Goal: Task Accomplishment & Management: Use online tool/utility

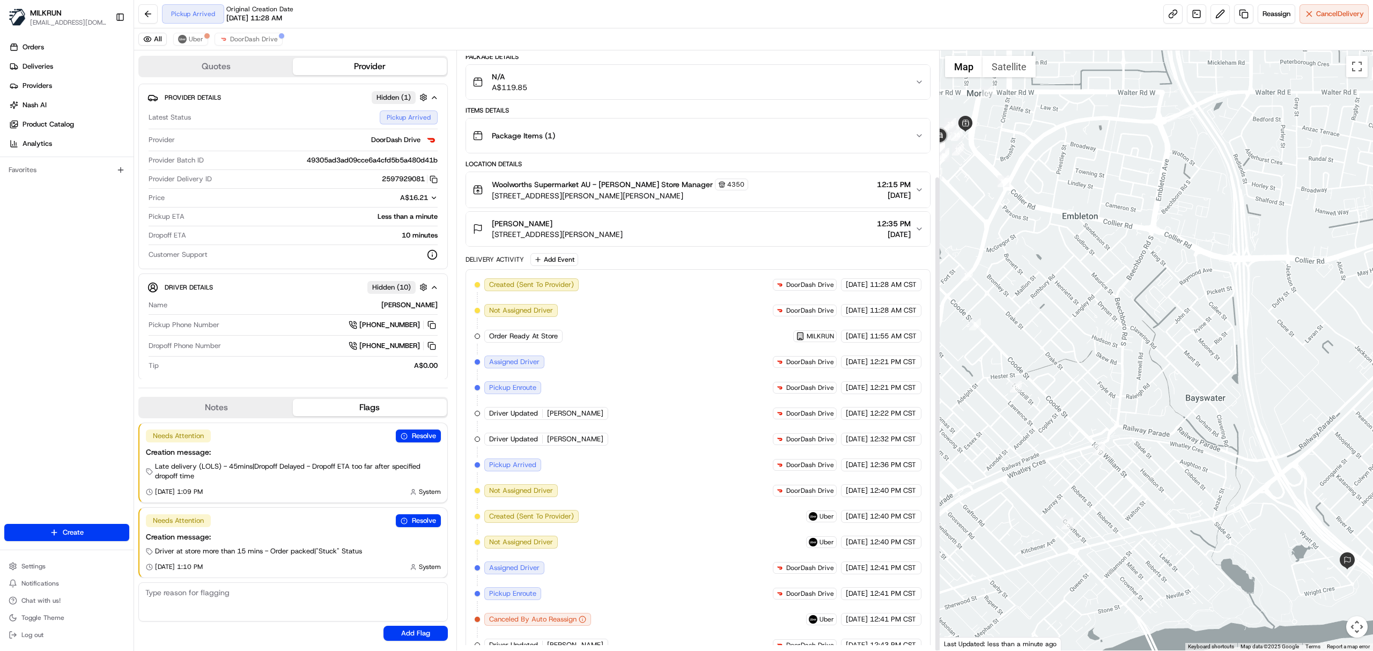
scroll to position [159, 0]
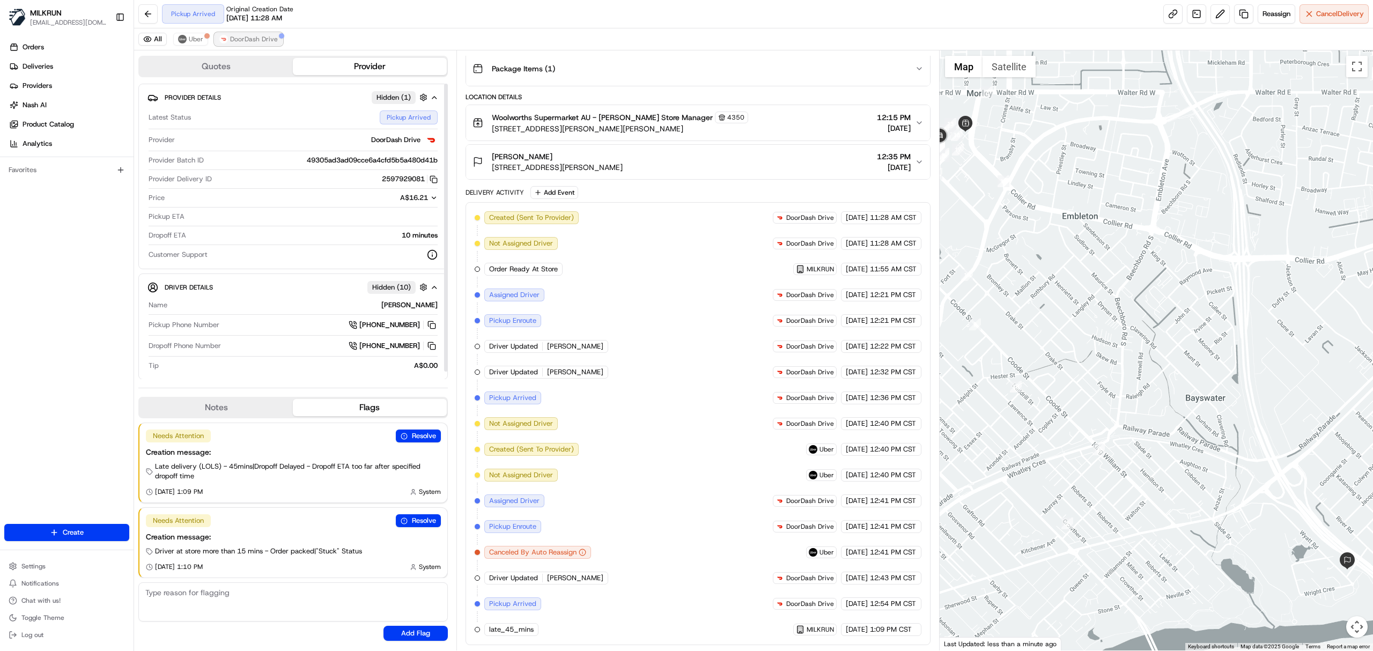
click at [256, 42] on span "DoorDash Drive" at bounding box center [254, 39] width 48 height 9
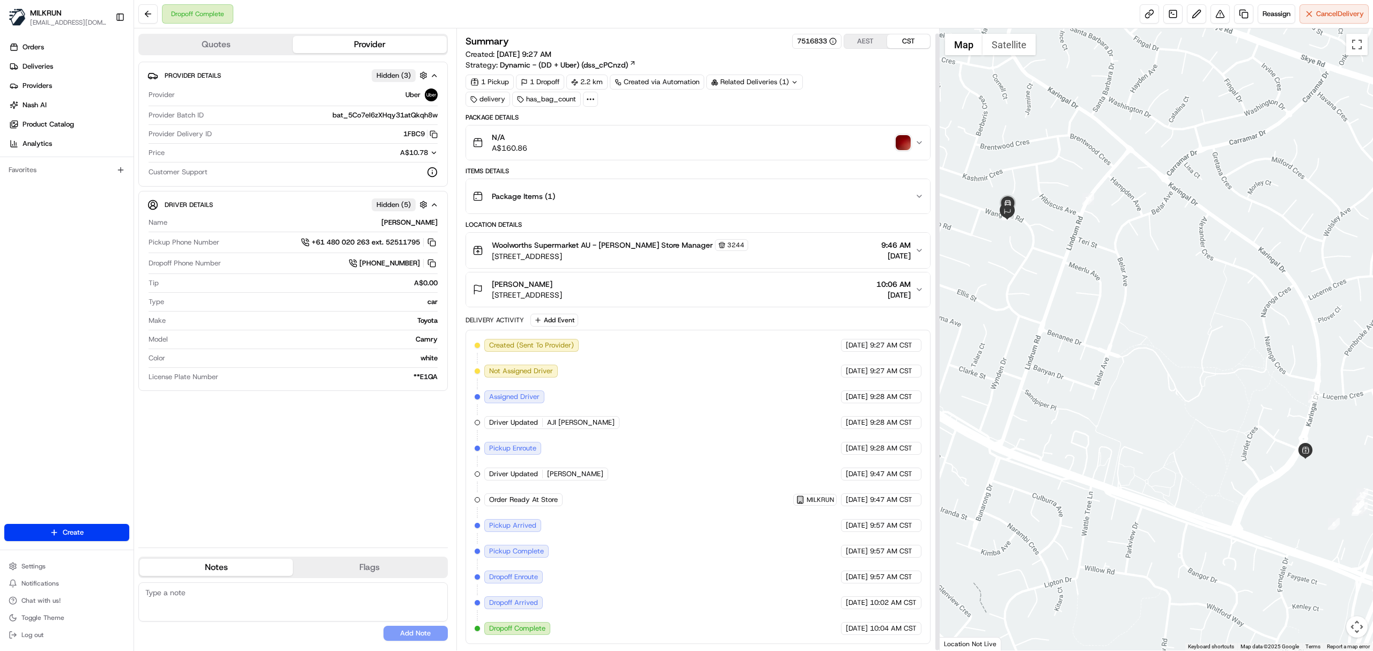
scroll to position [5, 0]
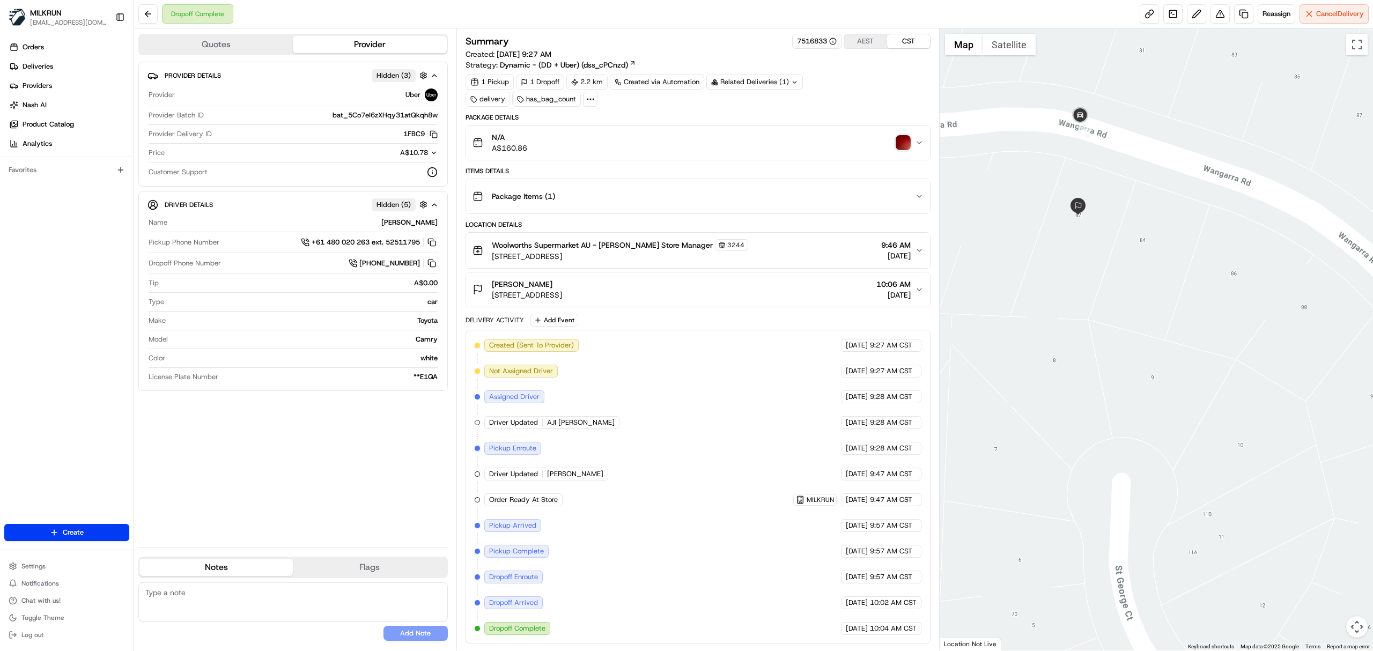
drag, startPoint x: 996, startPoint y: 195, endPoint x: 1224, endPoint y: 322, distance: 261.0
click at [1224, 322] on div at bounding box center [1157, 339] width 434 height 622
click at [904, 142] on img "button" at bounding box center [903, 142] width 15 height 15
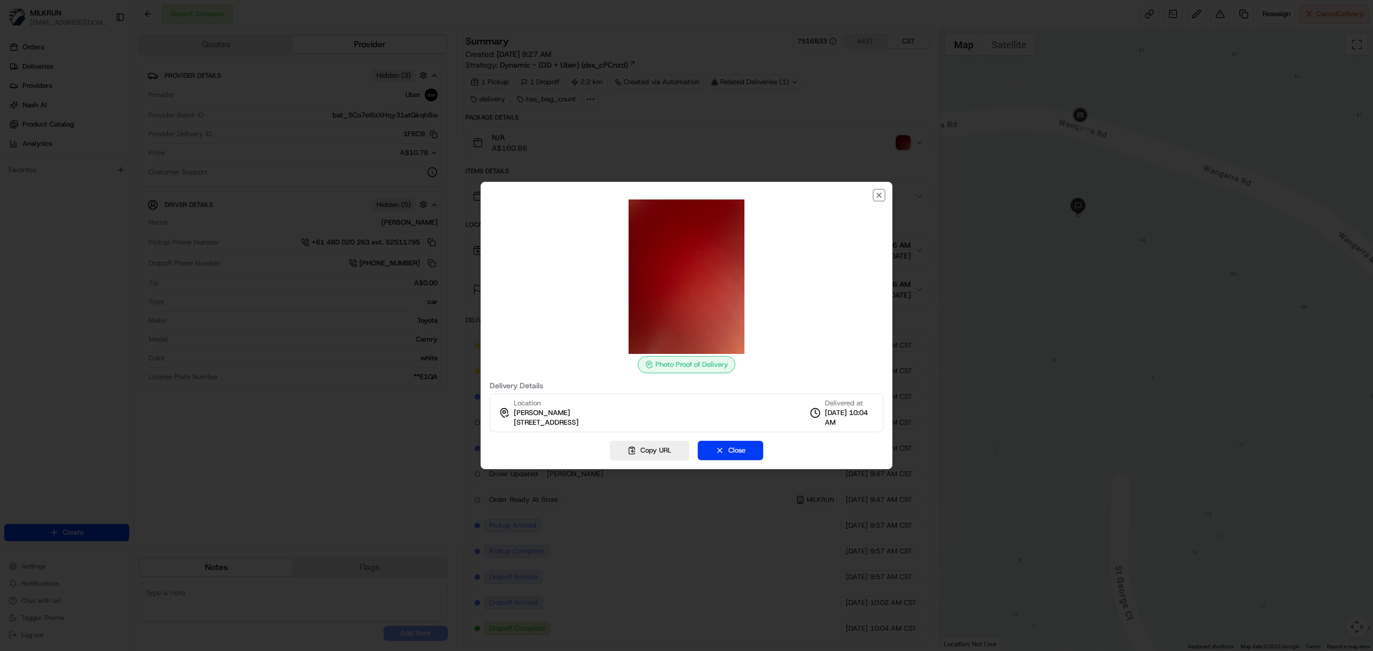
drag, startPoint x: 879, startPoint y: 194, endPoint x: 844, endPoint y: 196, distance: 35.5
click at [878, 194] on icon "button" at bounding box center [879, 195] width 9 height 9
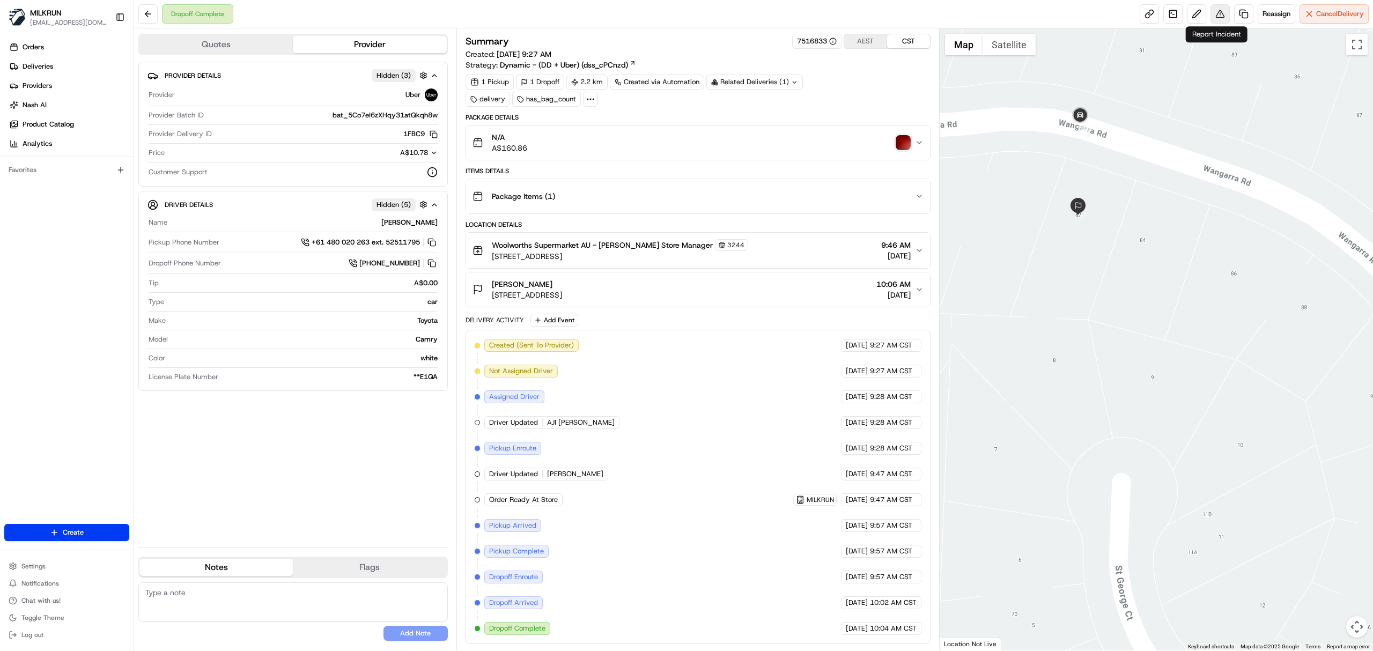
click at [1213, 18] on button at bounding box center [1219, 13] width 19 height 19
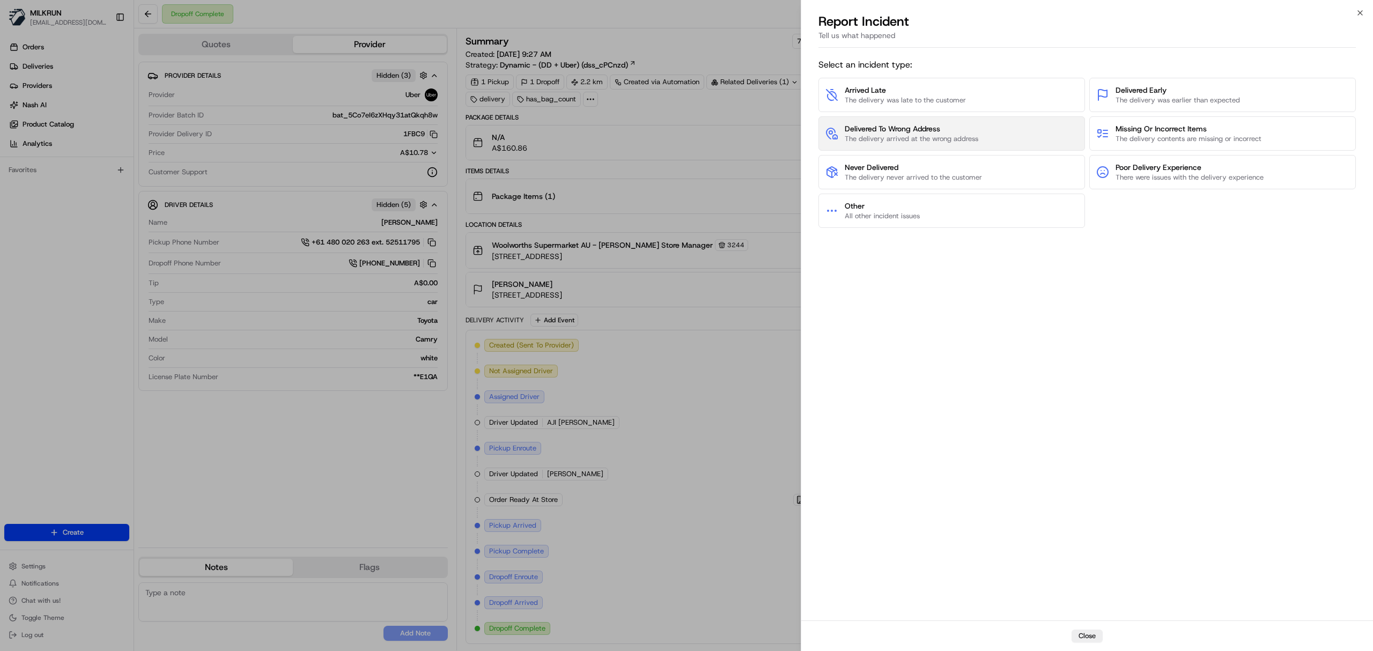
click at [919, 138] on span "The delivery arrived at the wrong address" at bounding box center [912, 139] width 134 height 10
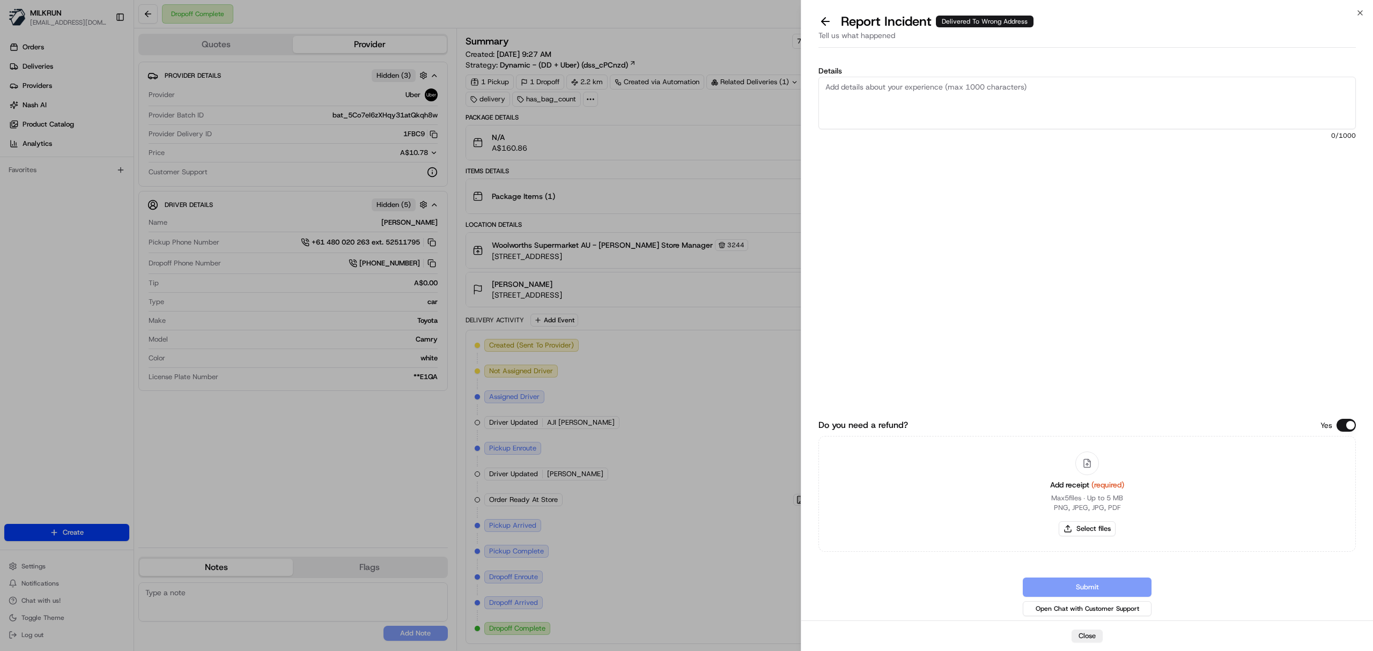
click at [898, 93] on textarea "Details" at bounding box center [1086, 103] width 537 height 53
type textarea "Customer did not receive the order POD is just a blank photo"
click at [1098, 524] on button "Select files" at bounding box center [1087, 528] width 57 height 15
type input "C:\fakepath\Talya.pdf"
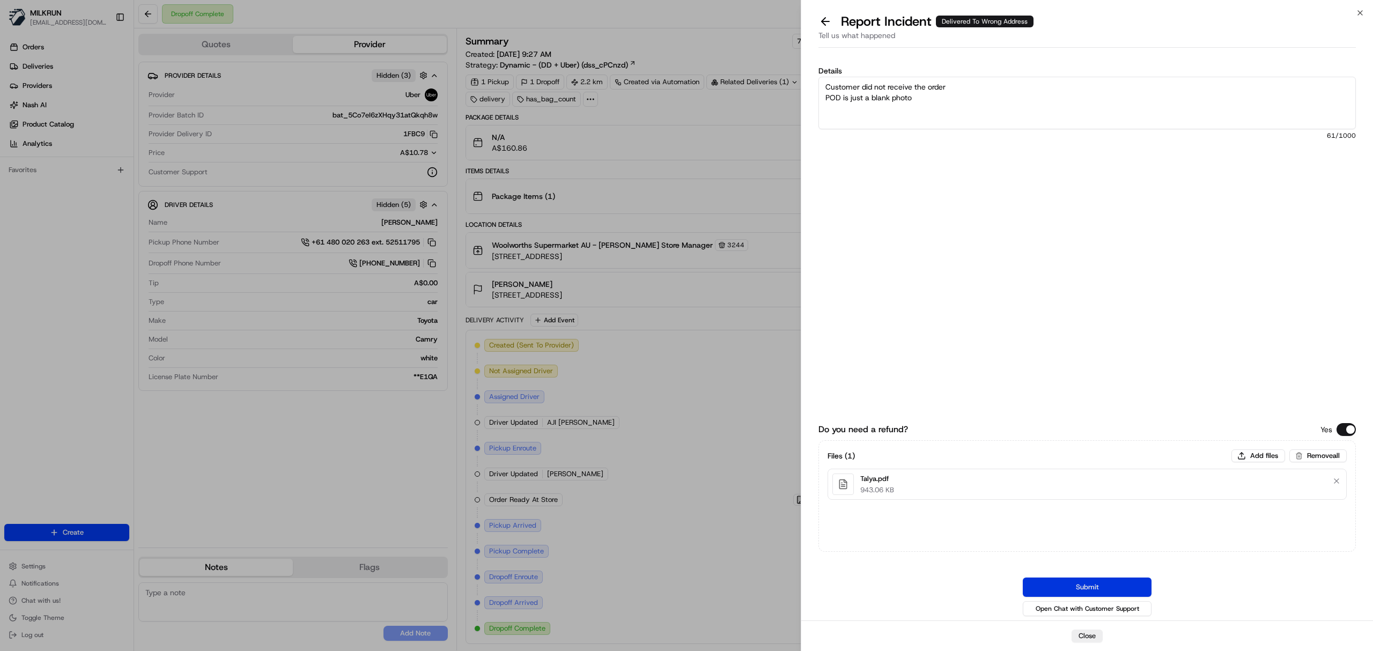
click at [1032, 582] on button "Submit" at bounding box center [1087, 587] width 129 height 19
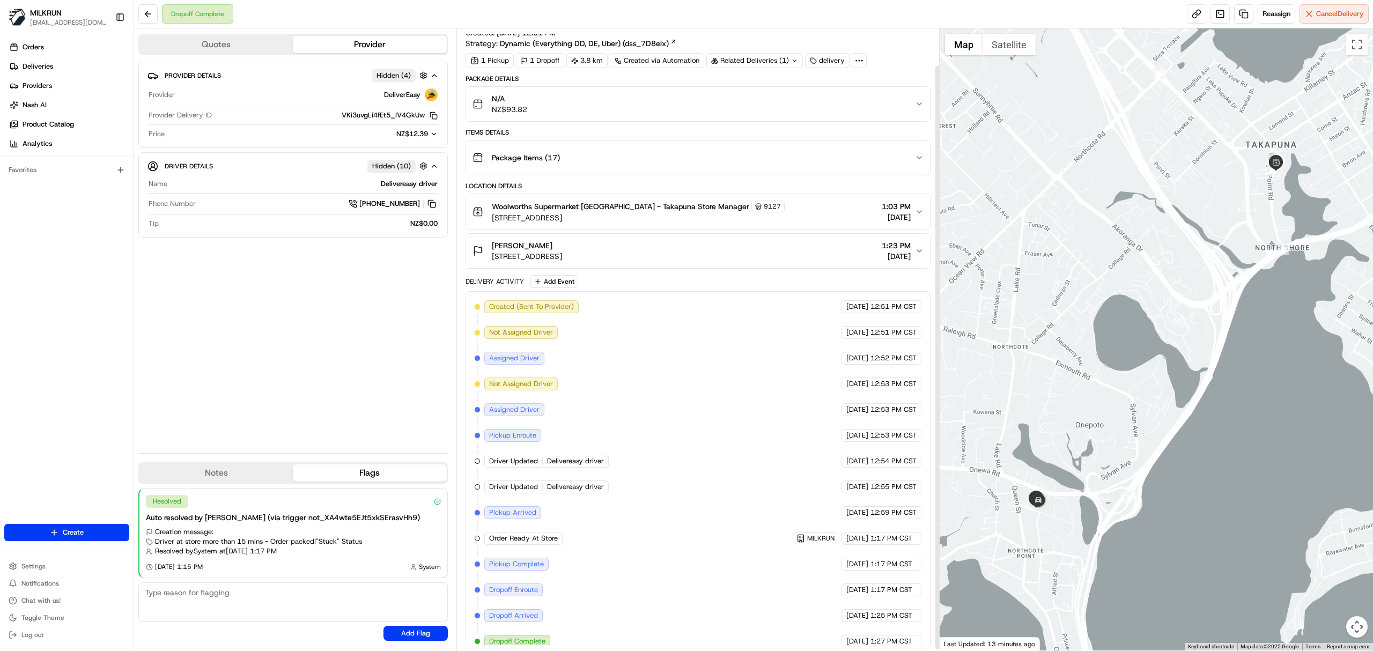
scroll to position [41, 0]
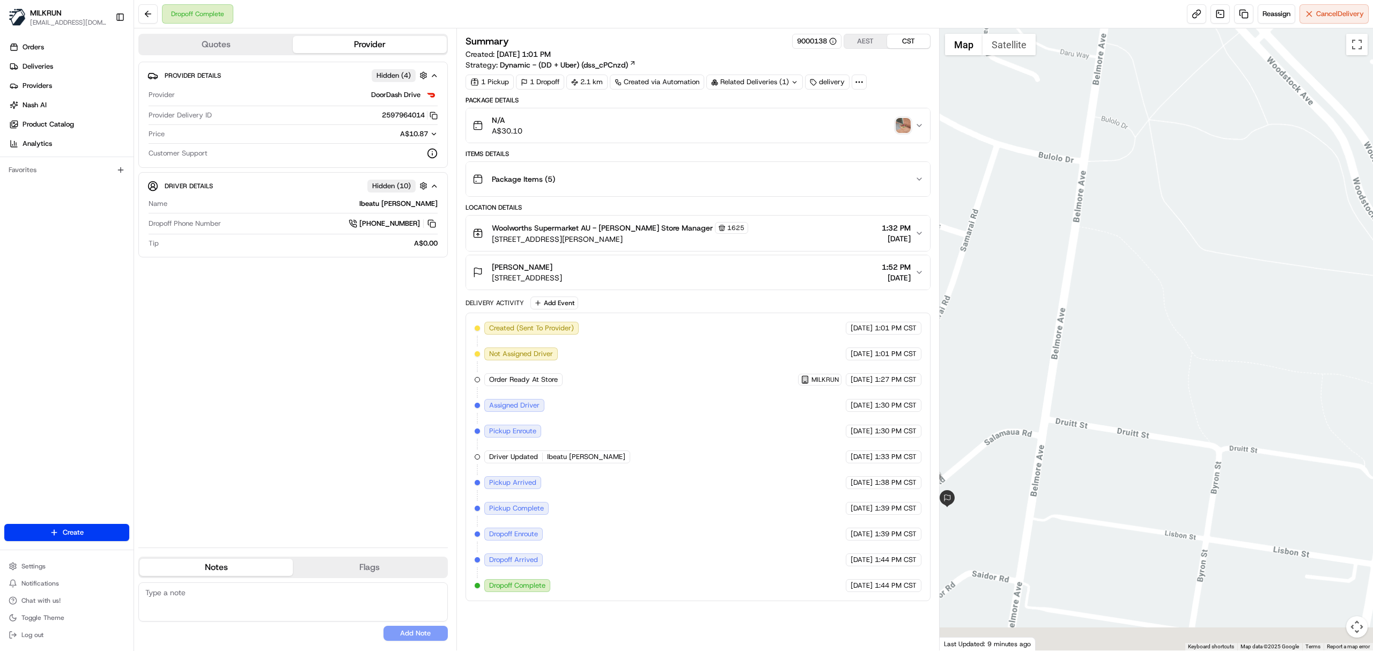
drag, startPoint x: 1204, startPoint y: 513, endPoint x: 1293, endPoint y: 271, distance: 257.7
click at [1291, 273] on div at bounding box center [1157, 339] width 434 height 622
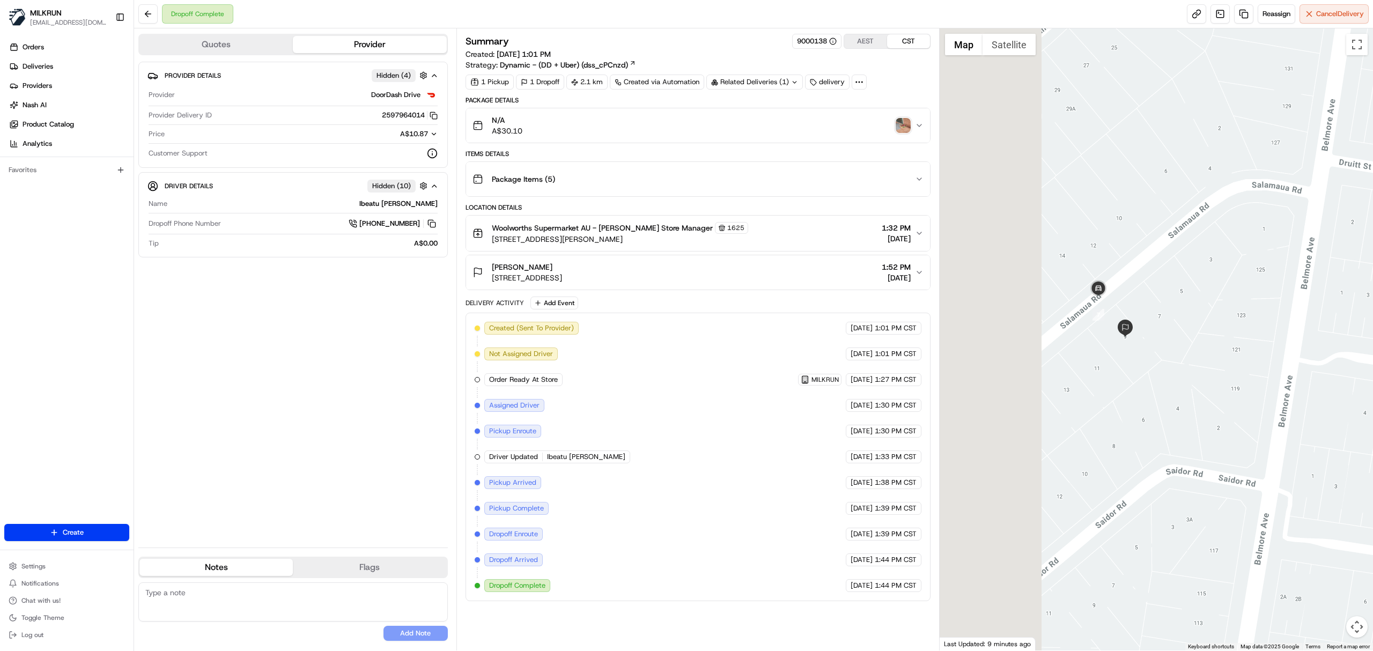
drag, startPoint x: 1020, startPoint y: 361, endPoint x: 1191, endPoint y: 322, distance: 175.6
click at [1191, 322] on div at bounding box center [1157, 339] width 434 height 622
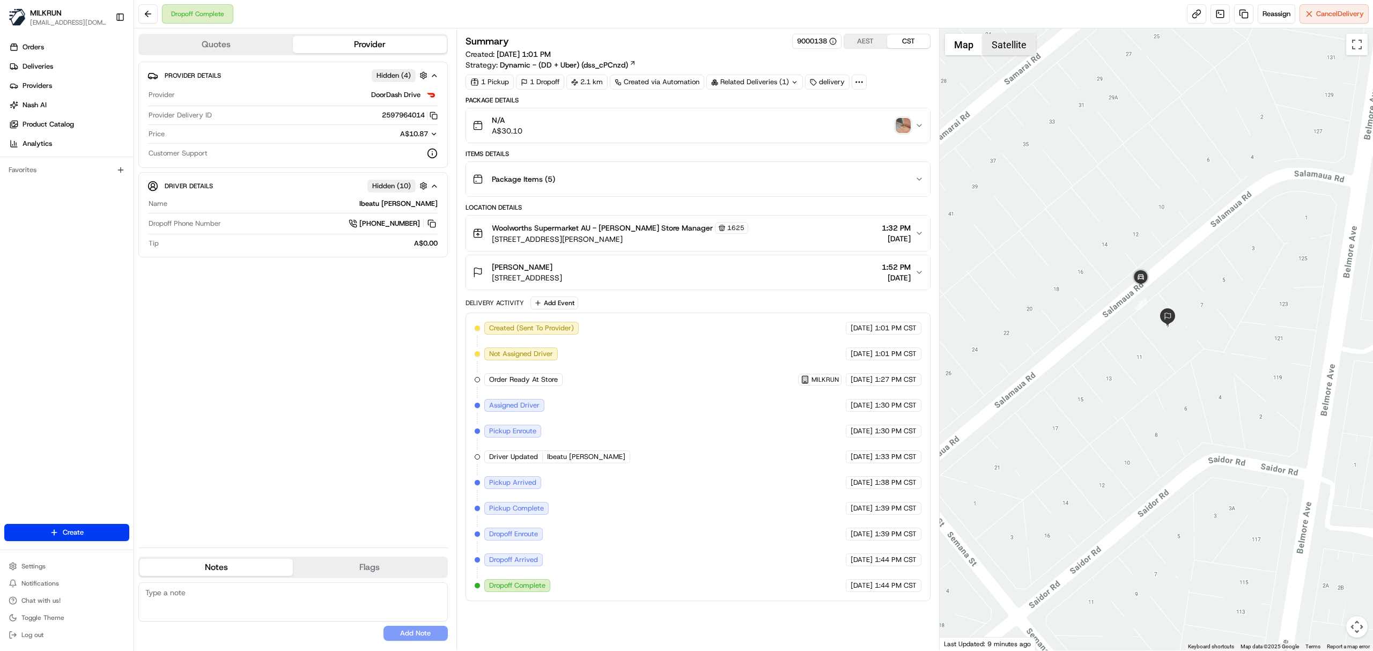
click at [1003, 40] on button "Satellite" at bounding box center [1008, 44] width 53 height 21
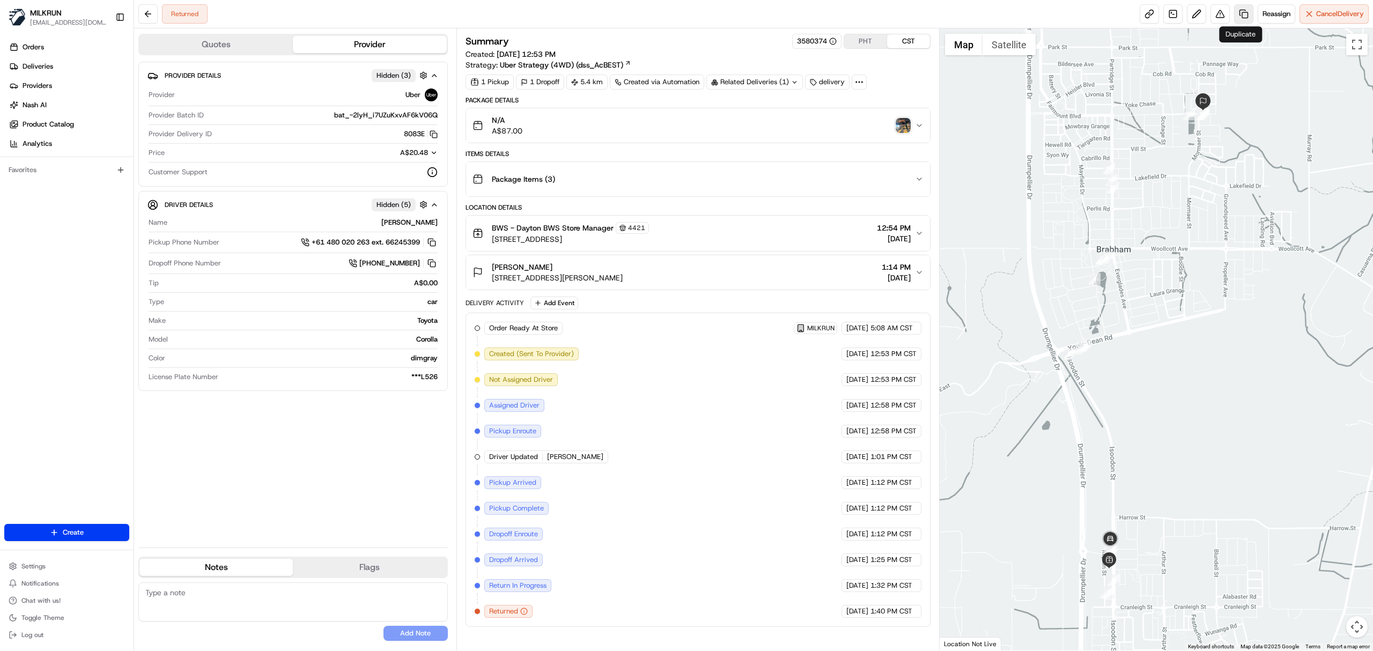
click at [1242, 18] on link at bounding box center [1243, 13] width 19 height 19
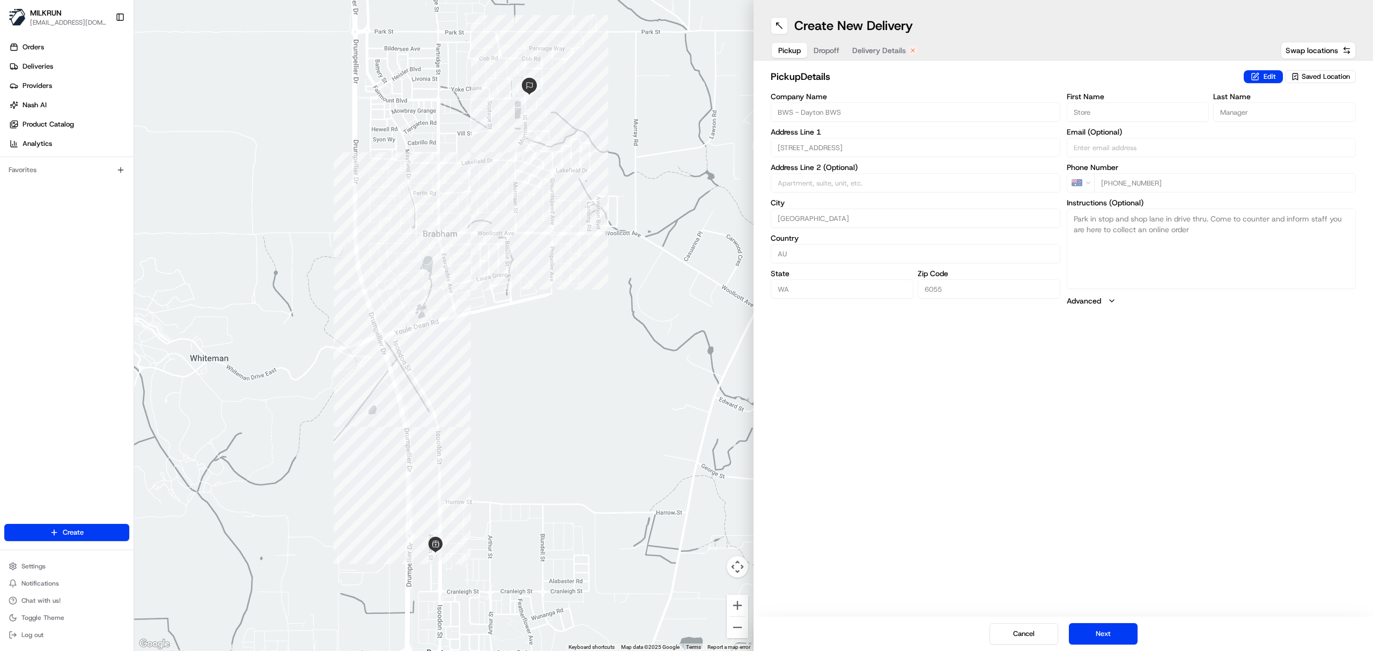
click at [884, 51] on span "Delivery Details" at bounding box center [879, 50] width 54 height 11
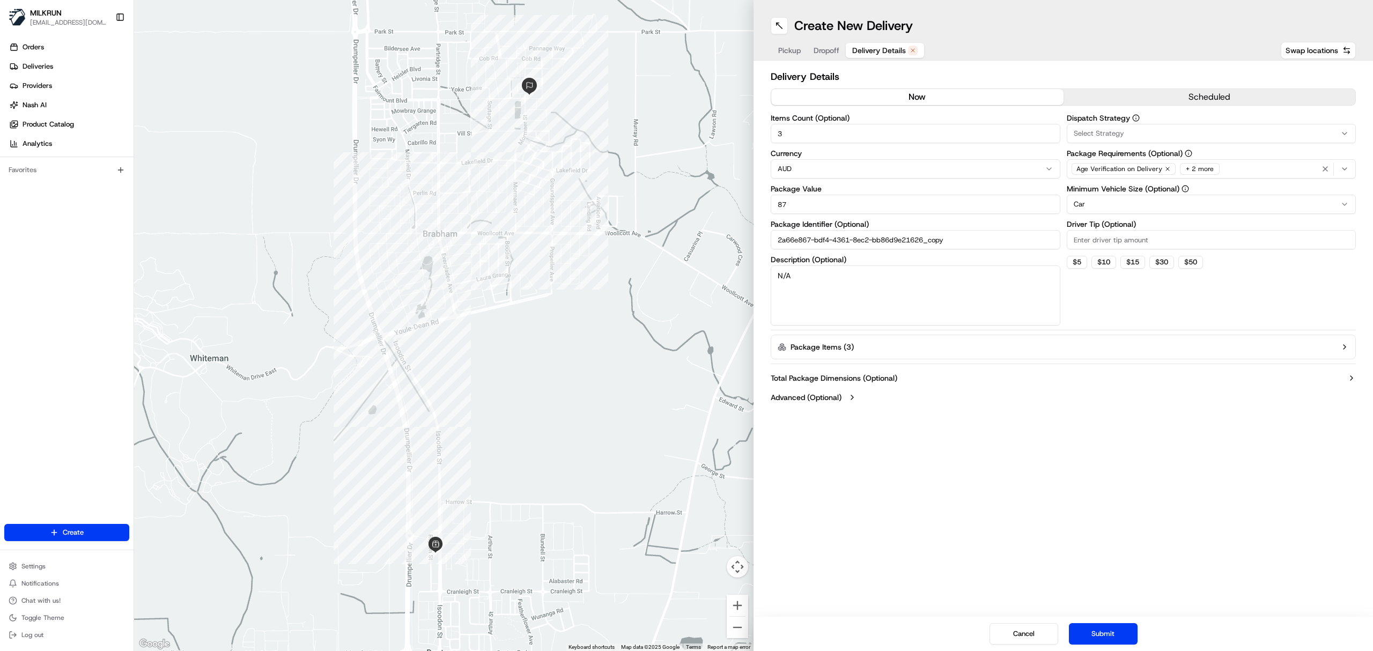
drag, startPoint x: 908, startPoint y: 93, endPoint x: 914, endPoint y: 88, distance: 7.6
click at [908, 93] on button "now" at bounding box center [917, 97] width 292 height 16
drag, startPoint x: 1094, startPoint y: 633, endPoint x: 1093, endPoint y: 625, distance: 8.1
click at [1094, 633] on button "Submit" at bounding box center [1103, 633] width 69 height 21
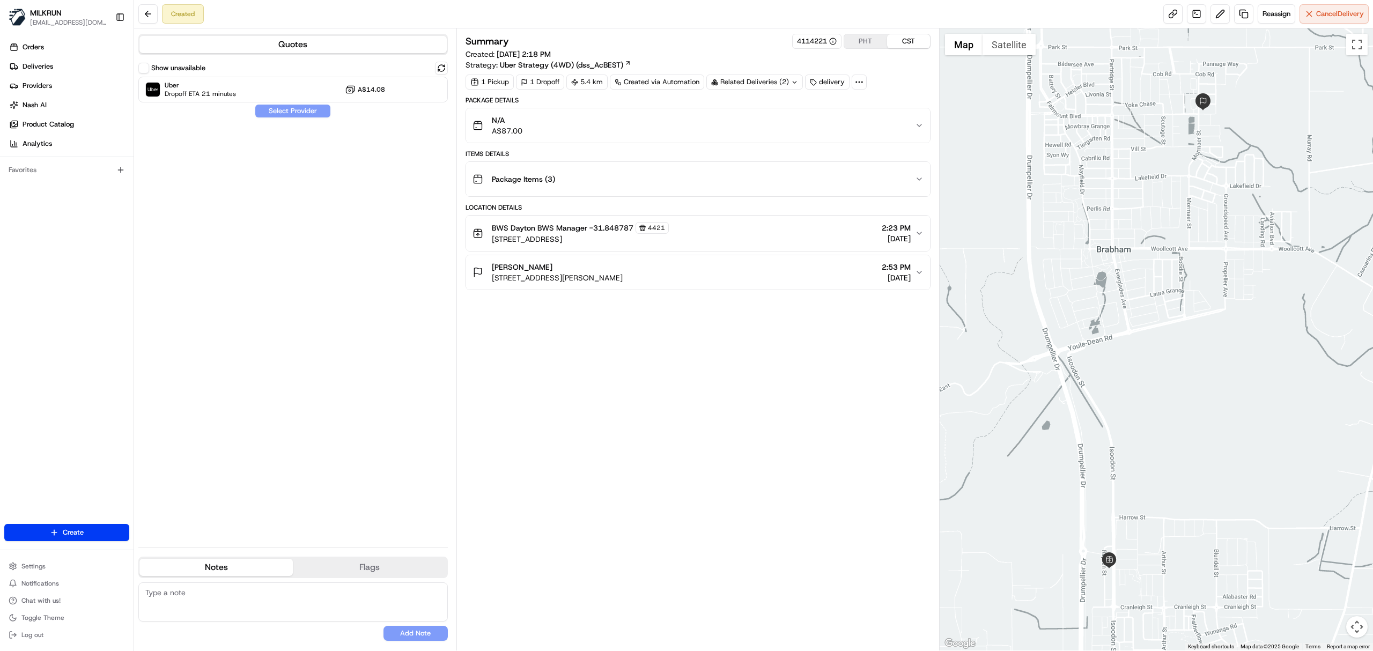
click at [585, 374] on div "Summary 4114221 PHT CST Created: 24/08/2025 2:18 PM Strategy: Uber Strategy (4W…" at bounding box center [697, 339] width 465 height 611
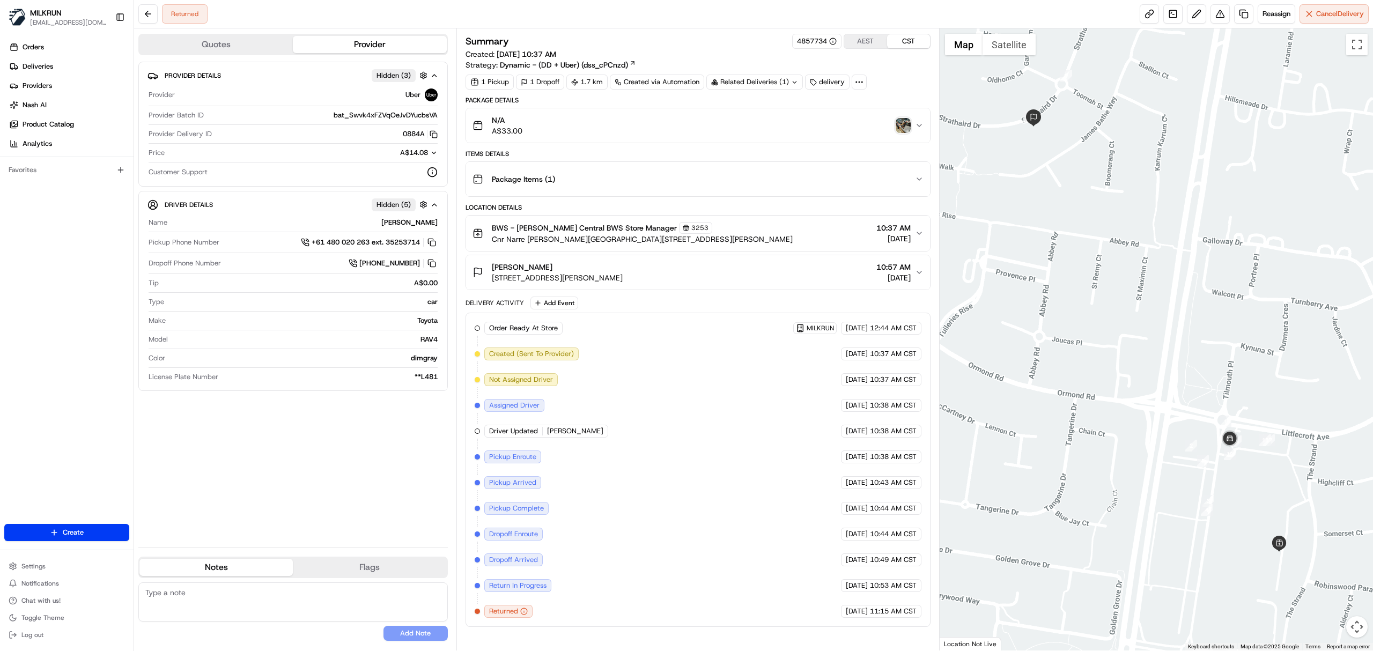
click at [905, 127] on img "button" at bounding box center [903, 125] width 15 height 15
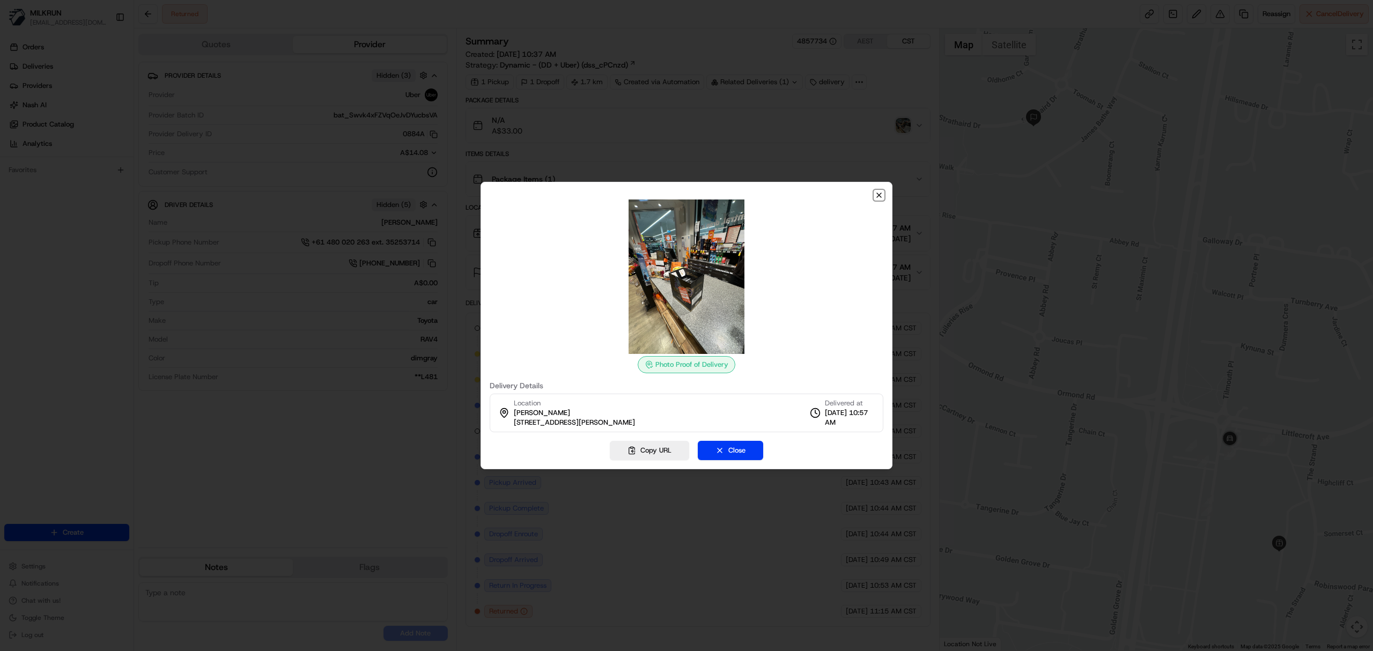
click at [882, 194] on icon "button" at bounding box center [879, 195] width 9 height 9
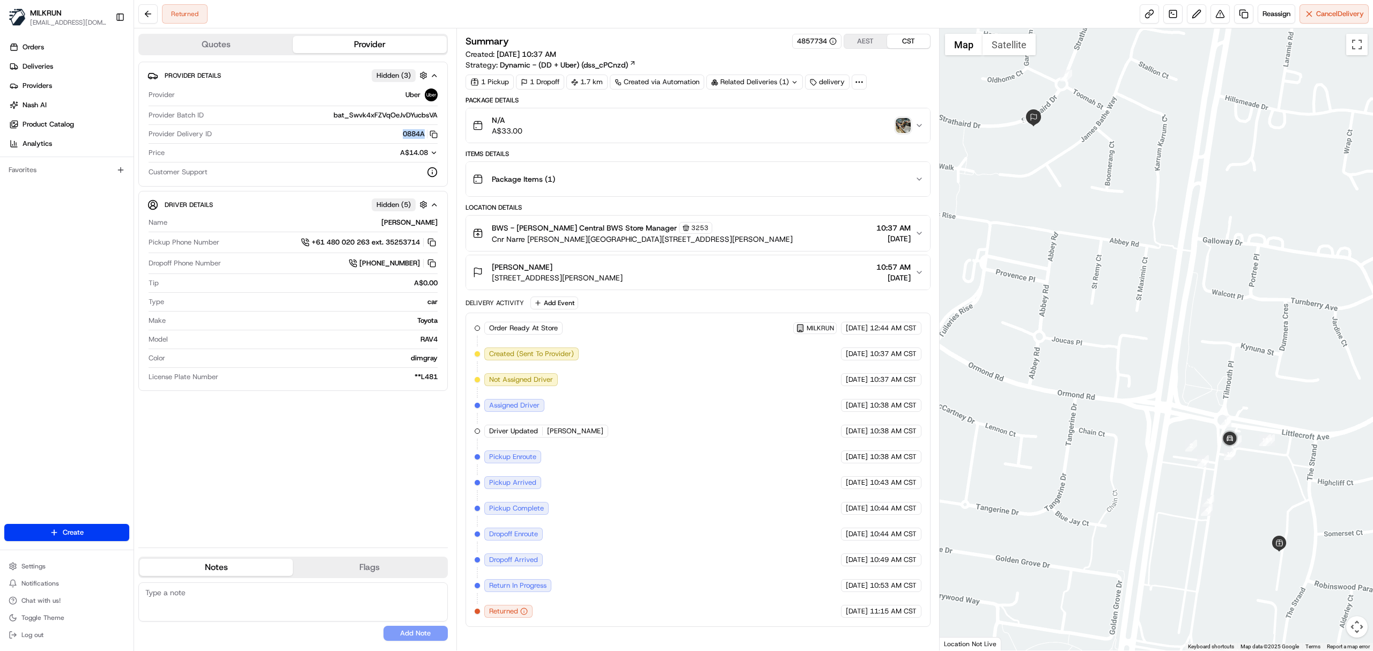
drag, startPoint x: 402, startPoint y: 134, endPoint x: 391, endPoint y: 146, distance: 16.8
click at [426, 137] on button "0884A Copy del_L6u0QOQkSLinFX6l0xCISg 0884A" at bounding box center [420, 134] width 35 height 10
copy button "0884A"
click at [903, 127] on img "button" at bounding box center [903, 125] width 15 height 15
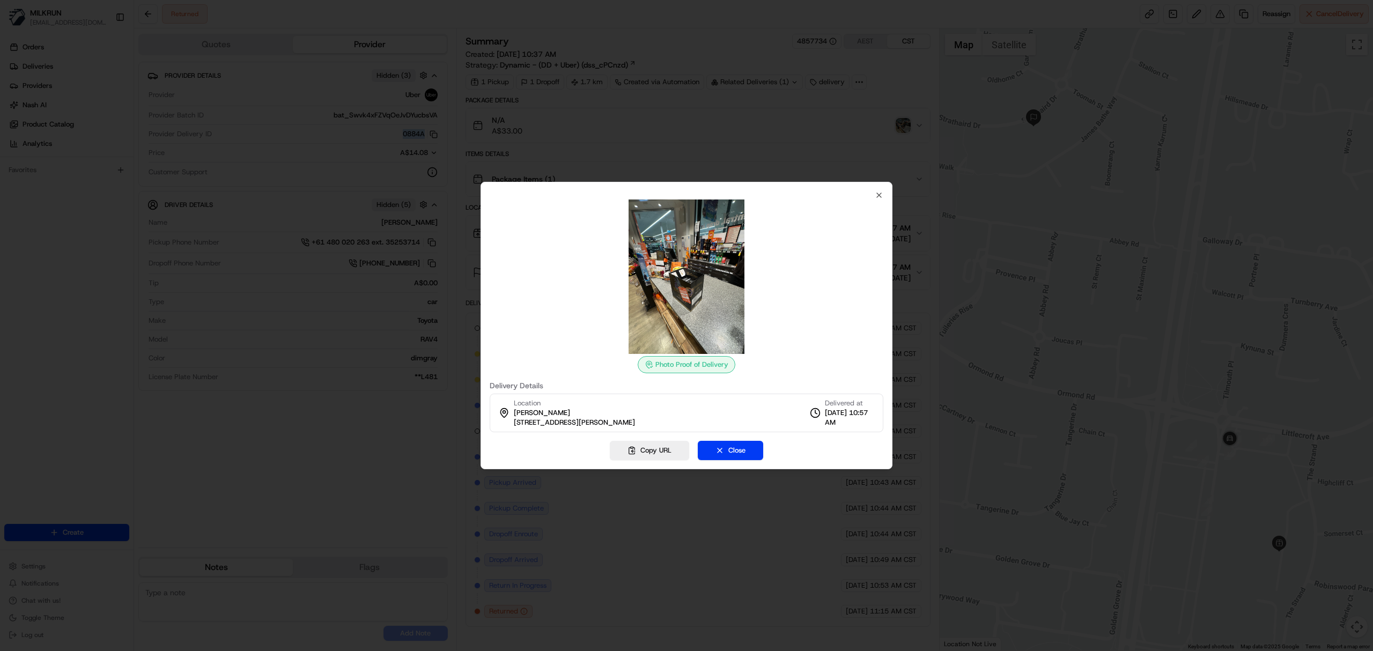
click at [710, 271] on img at bounding box center [686, 276] width 154 height 154
click at [877, 193] on icon "button" at bounding box center [879, 195] width 4 height 4
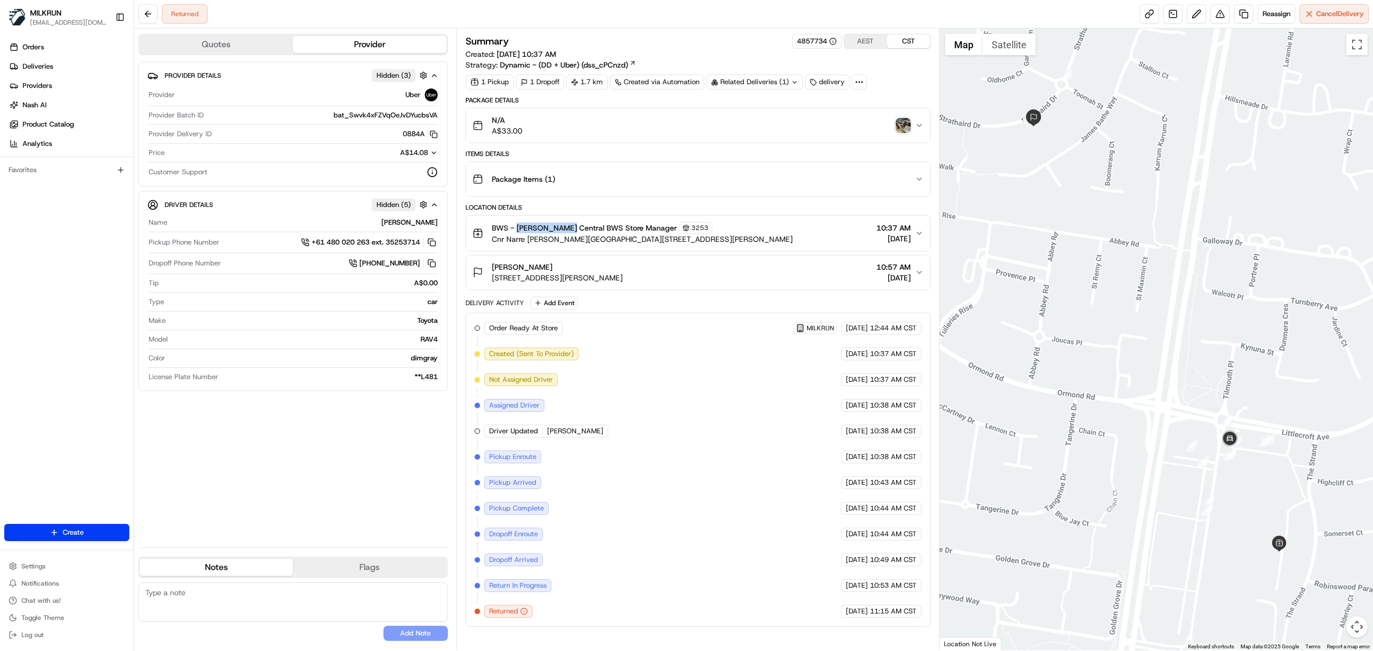
drag, startPoint x: 518, startPoint y: 231, endPoint x: 564, endPoint y: 236, distance: 46.5
click at [565, 236] on div "BWS - Casey Central BWS Store Manager 3253 Cnr Narre Warren Rd & Littlecroft Av…" at bounding box center [642, 233] width 301 height 23
copy div "Casey Central BWS Store Manager 3253 Cnr Narre Warren Rd"
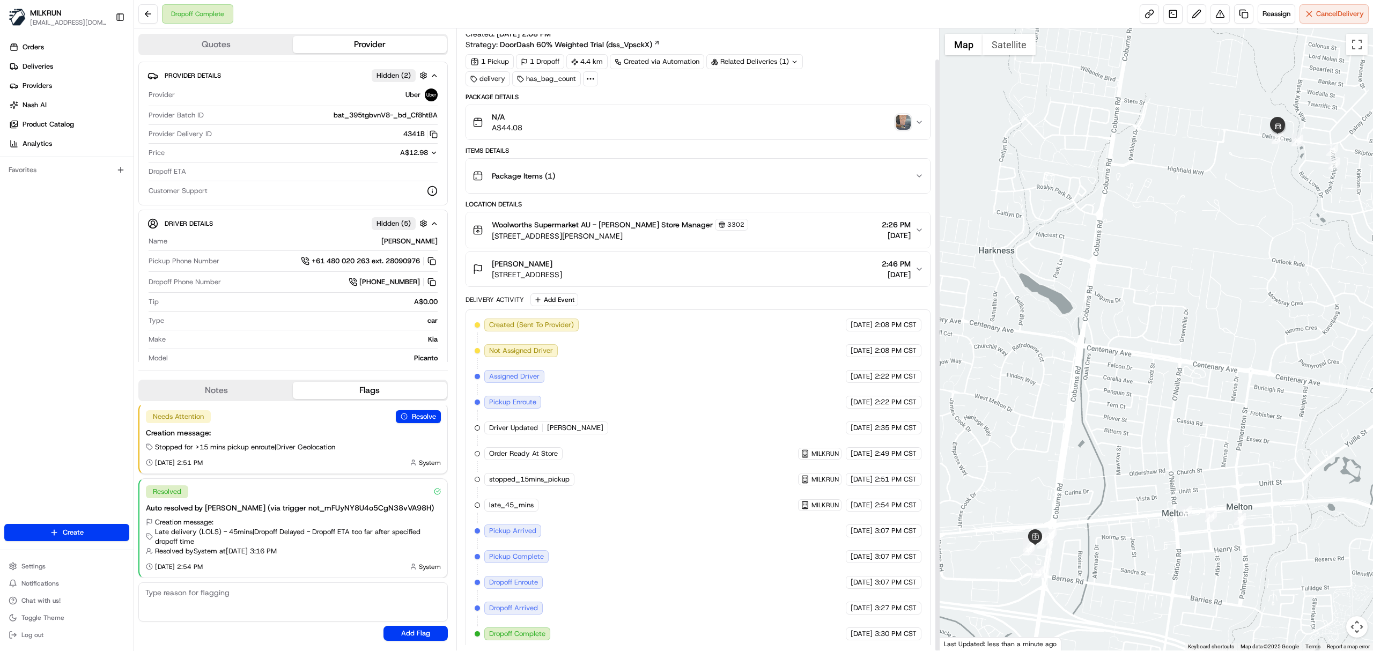
scroll to position [32, 0]
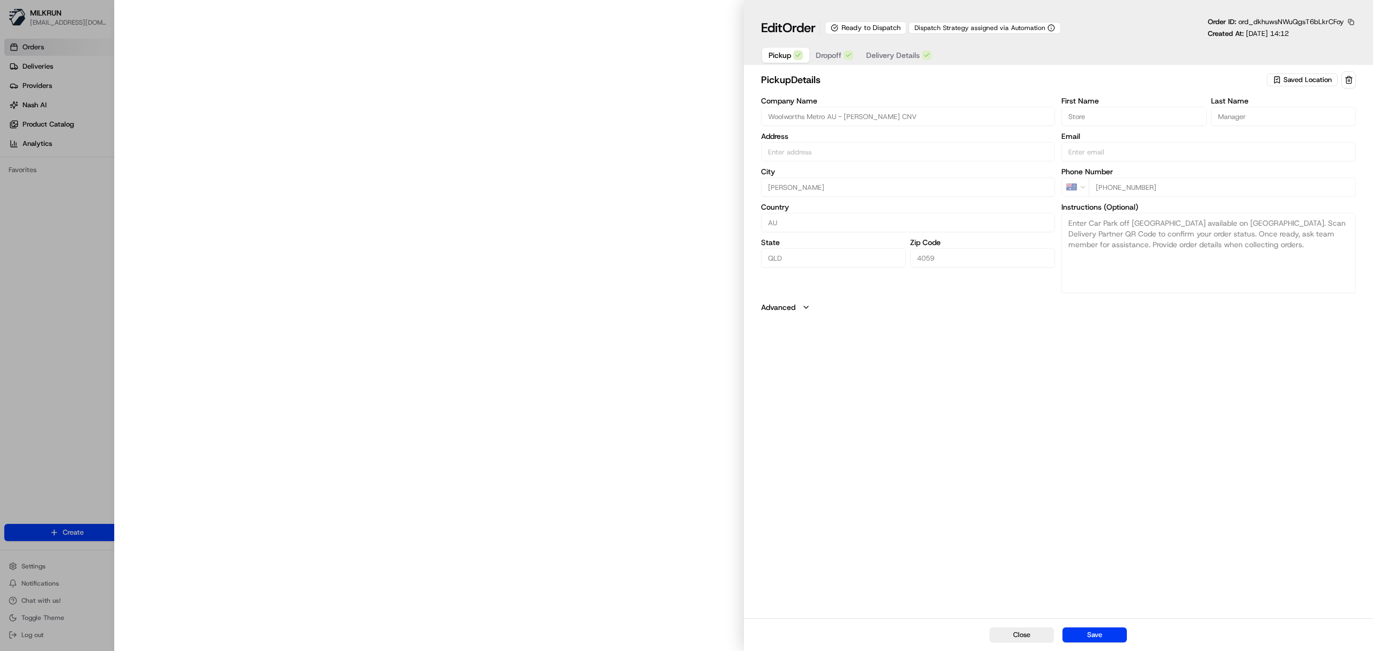
type input "57 Musk Ave, Kelvin Grove, QLD 4059, AU"
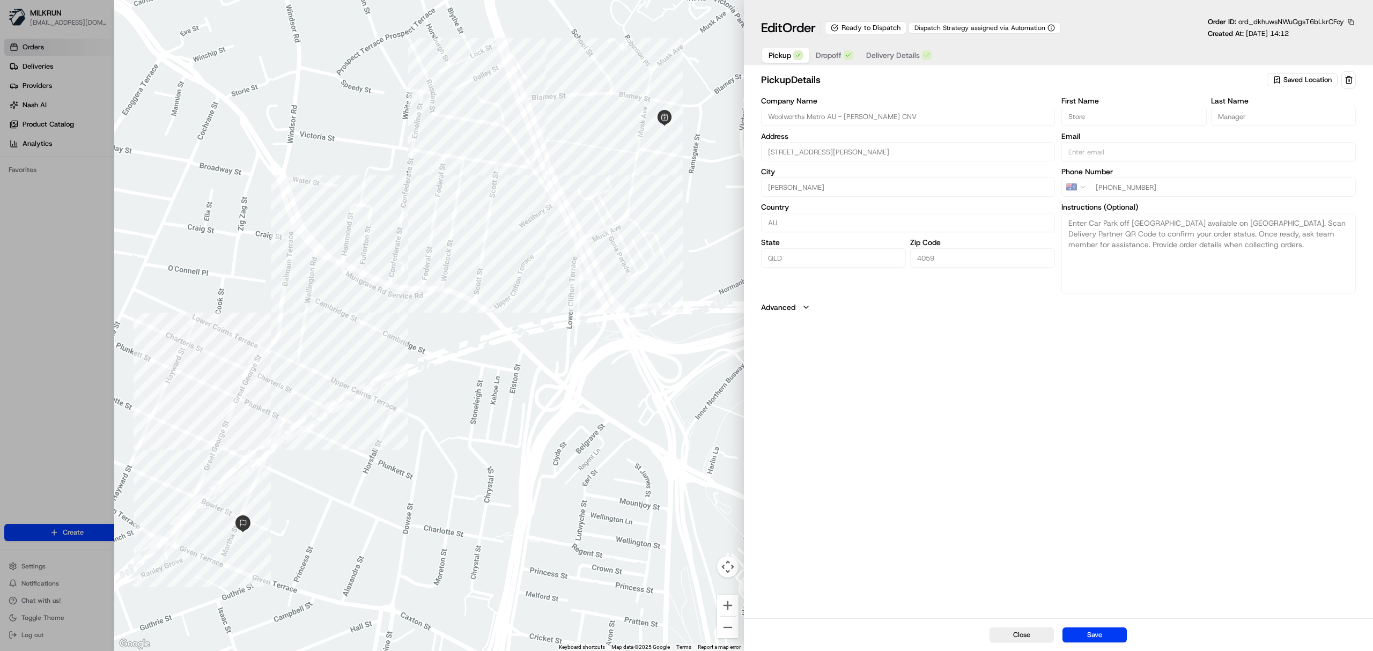
click at [837, 63] on div "Pickup Dropoff Delivery Details" at bounding box center [850, 55] width 178 height 19
click at [837, 56] on span "Dropoff" at bounding box center [829, 55] width 26 height 11
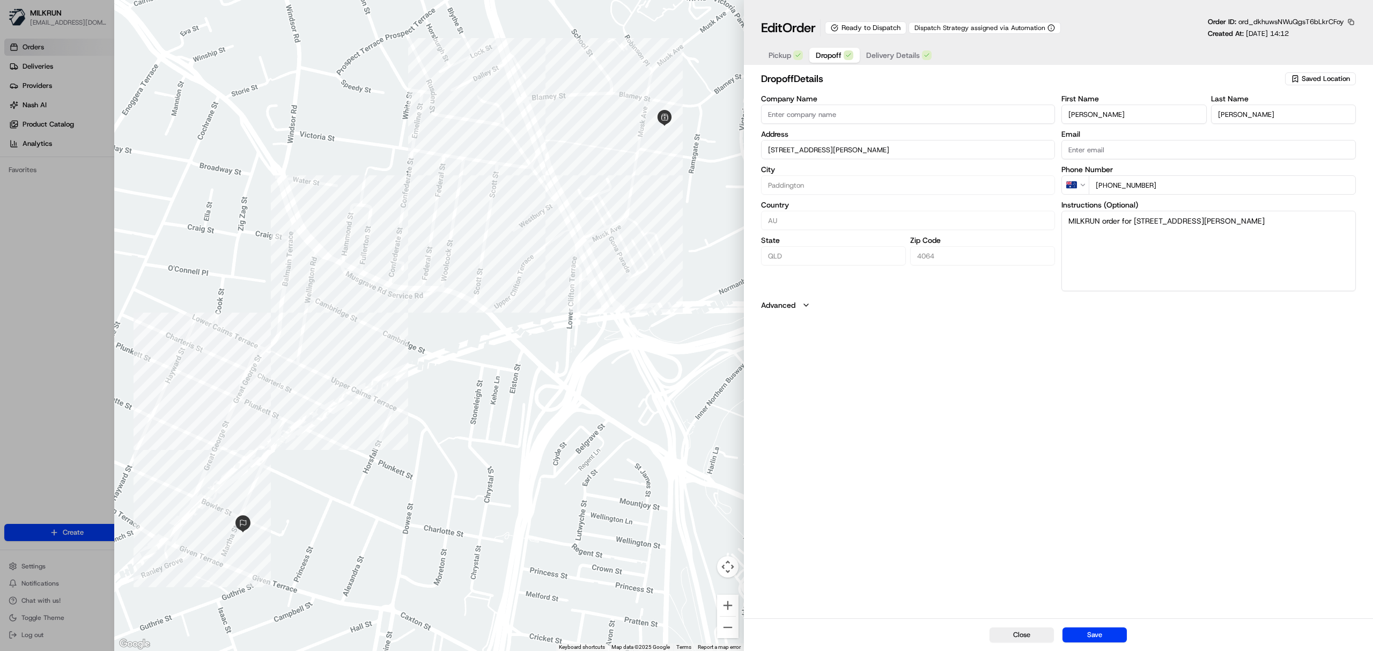
click at [790, 56] on button "Pickup" at bounding box center [785, 55] width 47 height 15
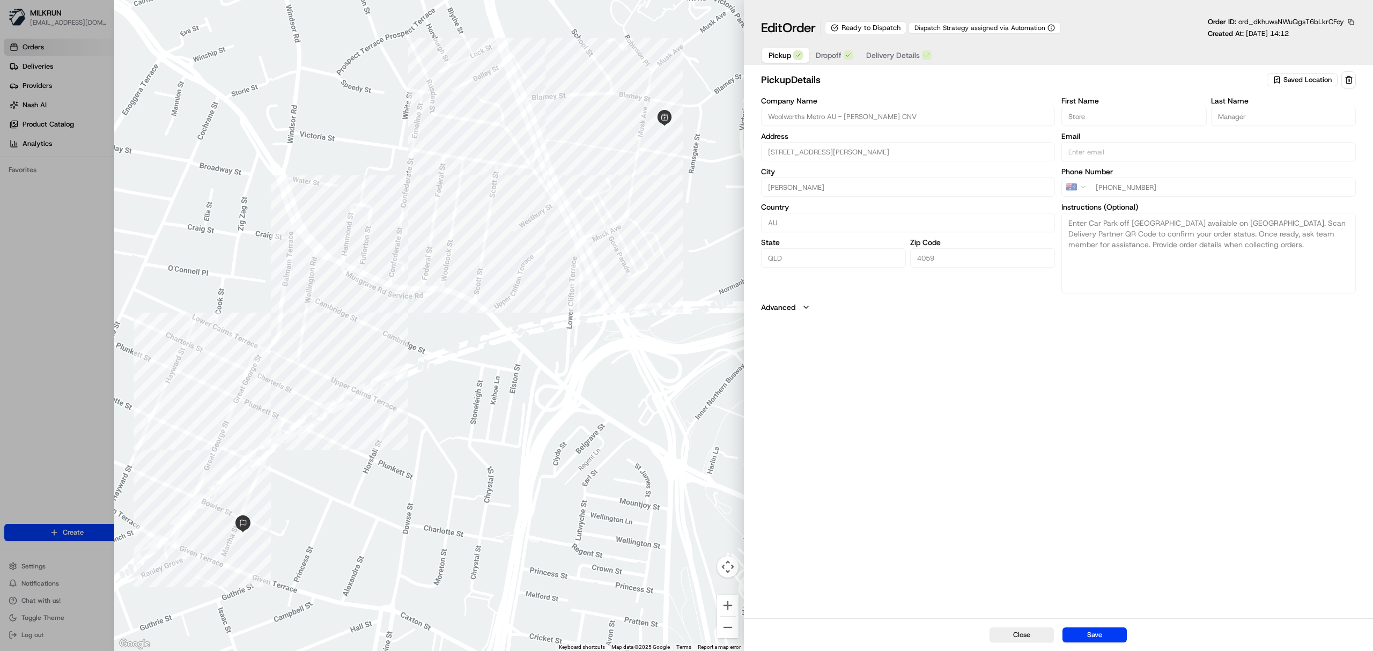
click at [831, 55] on span "Dropoff" at bounding box center [829, 55] width 26 height 11
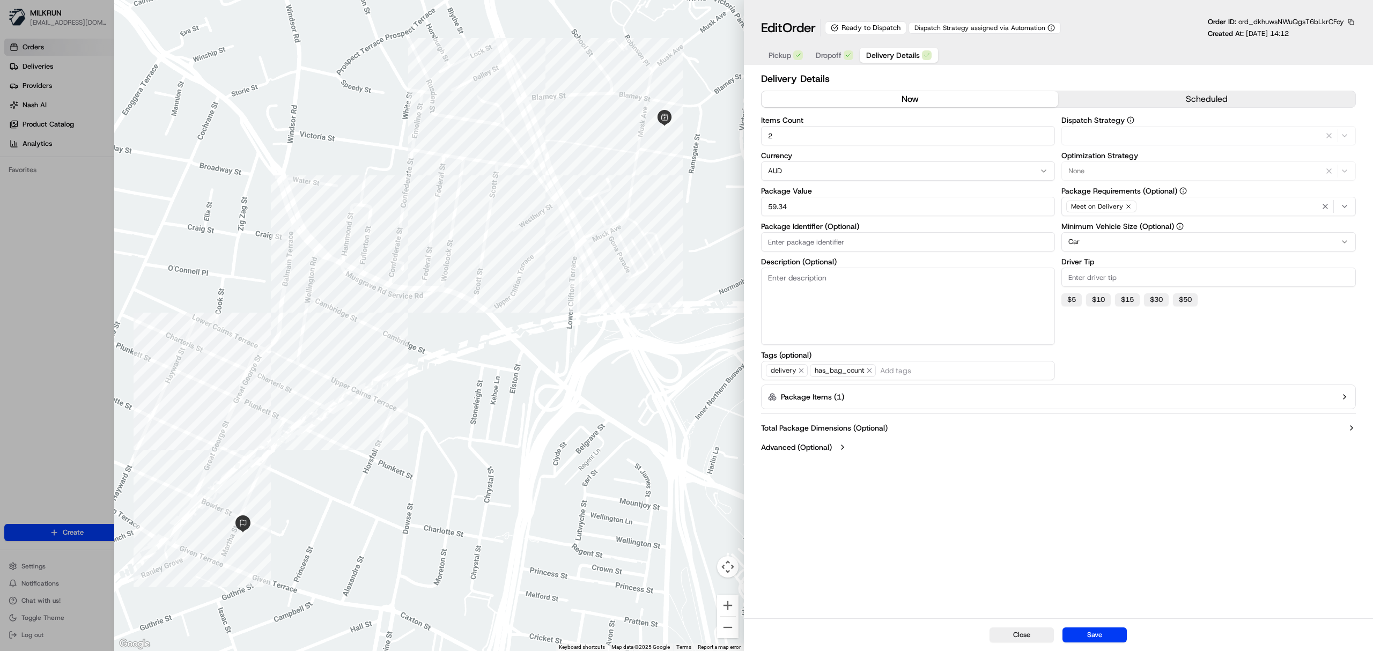
click at [893, 54] on span "Delivery Details" at bounding box center [893, 55] width 54 height 11
click at [1086, 635] on button "Save" at bounding box center [1094, 634] width 64 height 15
type input "1"
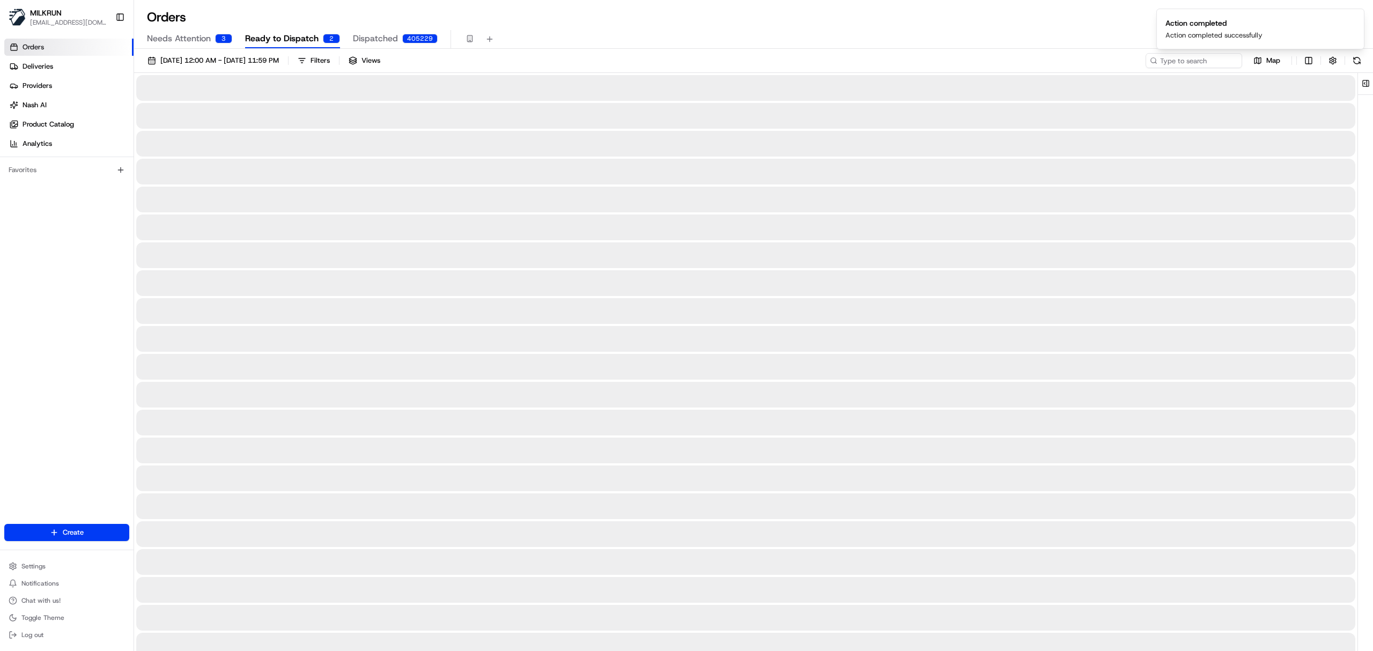
click at [292, 40] on span "Ready to Dispatch" at bounding box center [281, 38] width 73 height 13
click at [1189, 58] on input at bounding box center [1177, 60] width 129 height 15
paste input "Stuart Macdonald"
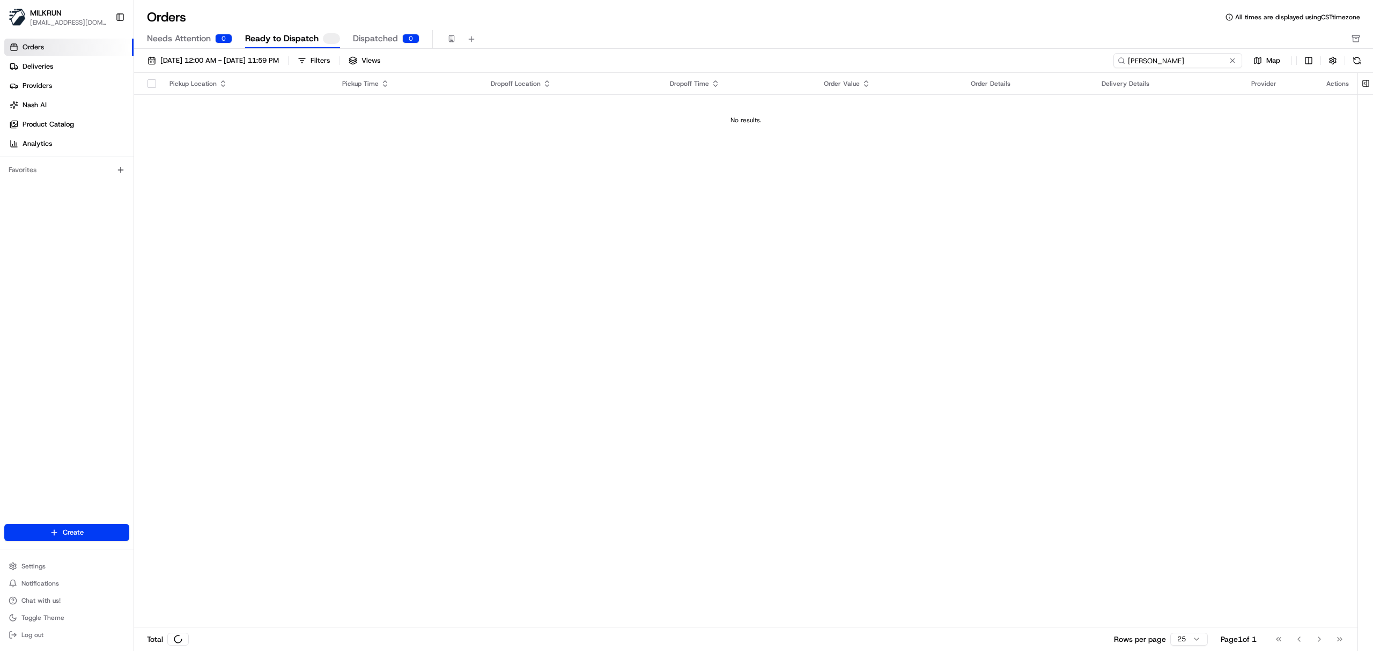
type input "Stuart Macdonald"
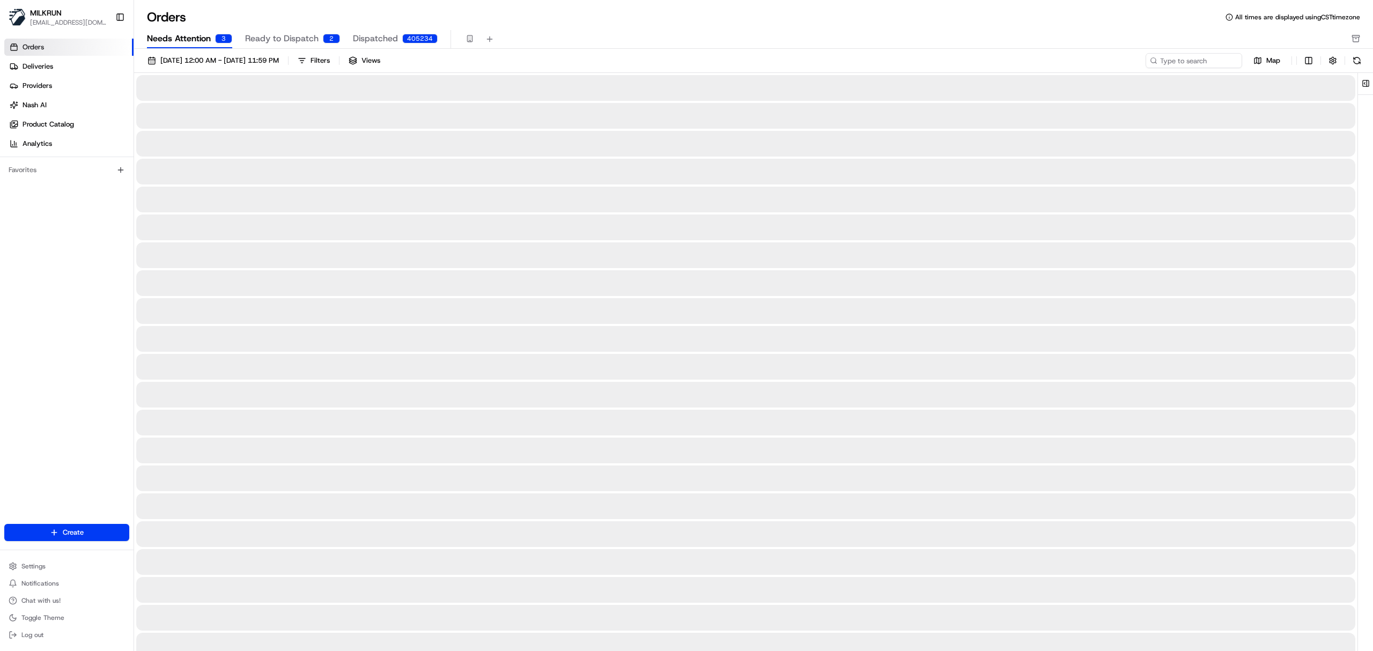
click at [191, 38] on span "Needs Attention" at bounding box center [179, 38] width 64 height 13
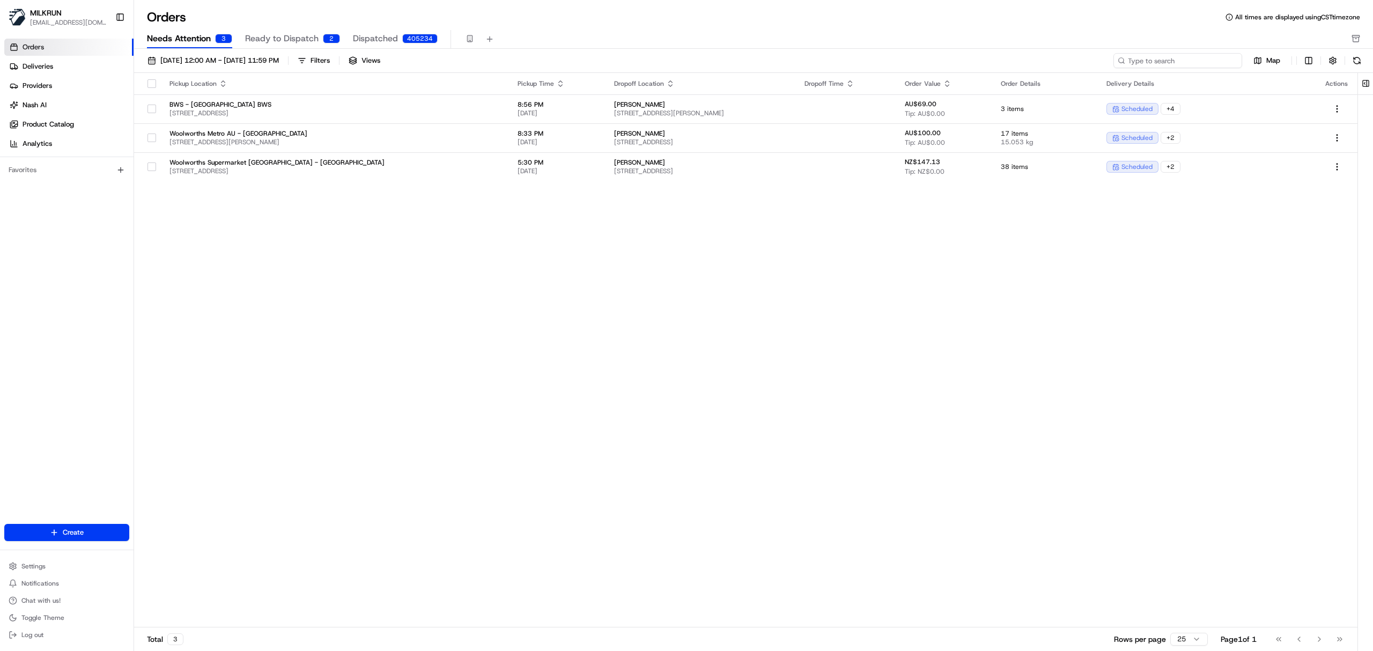
click at [1182, 64] on input at bounding box center [1177, 60] width 129 height 15
paste input "0884A"
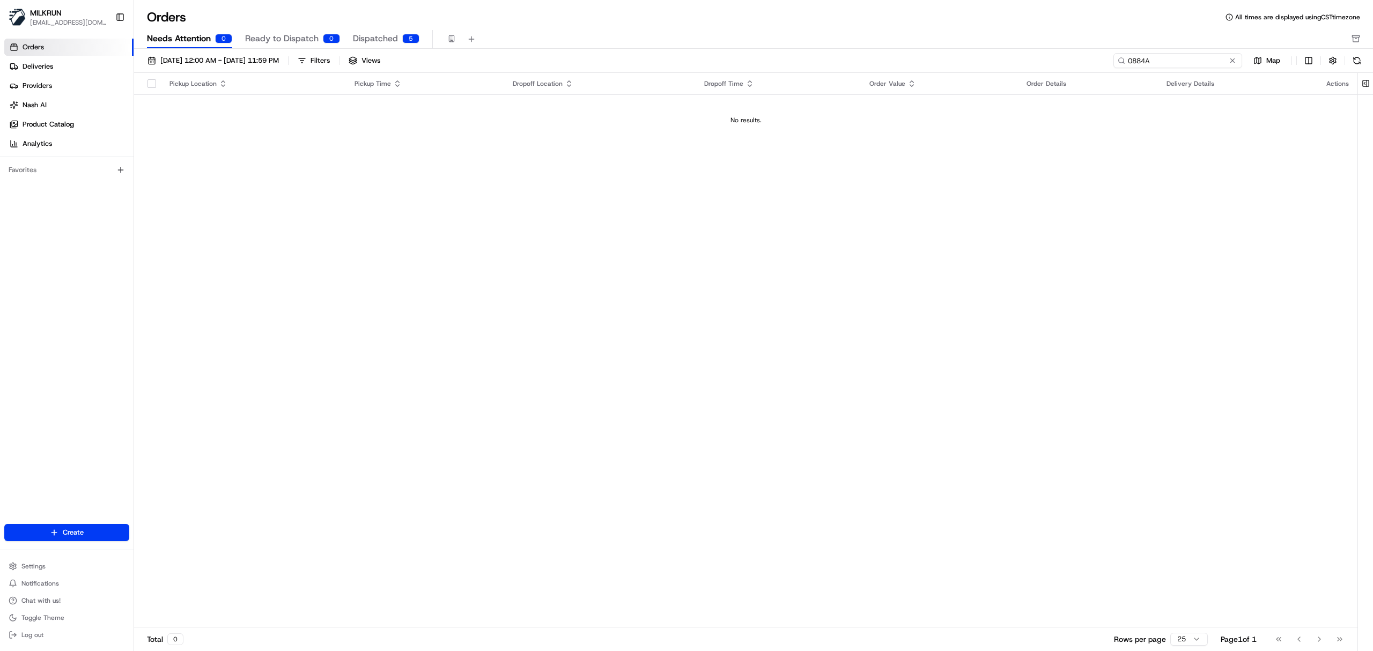
click at [1174, 62] on input "0884A" at bounding box center [1177, 60] width 129 height 15
paste input "Stuart Macdonald"
type input "Stuart Macdonald"
click at [281, 38] on span "Ready to Dispatch" at bounding box center [281, 38] width 73 height 13
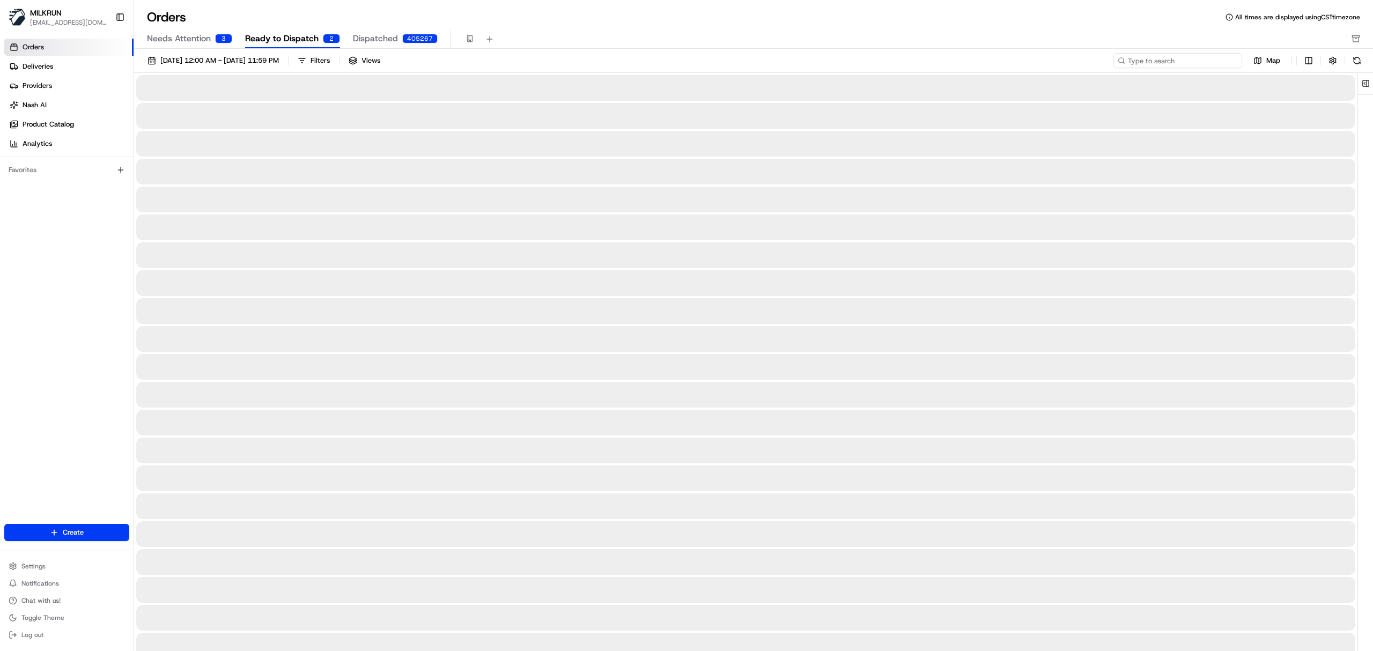
click at [1193, 64] on input at bounding box center [1177, 60] width 129 height 15
paste input "Stuart Macdonald"
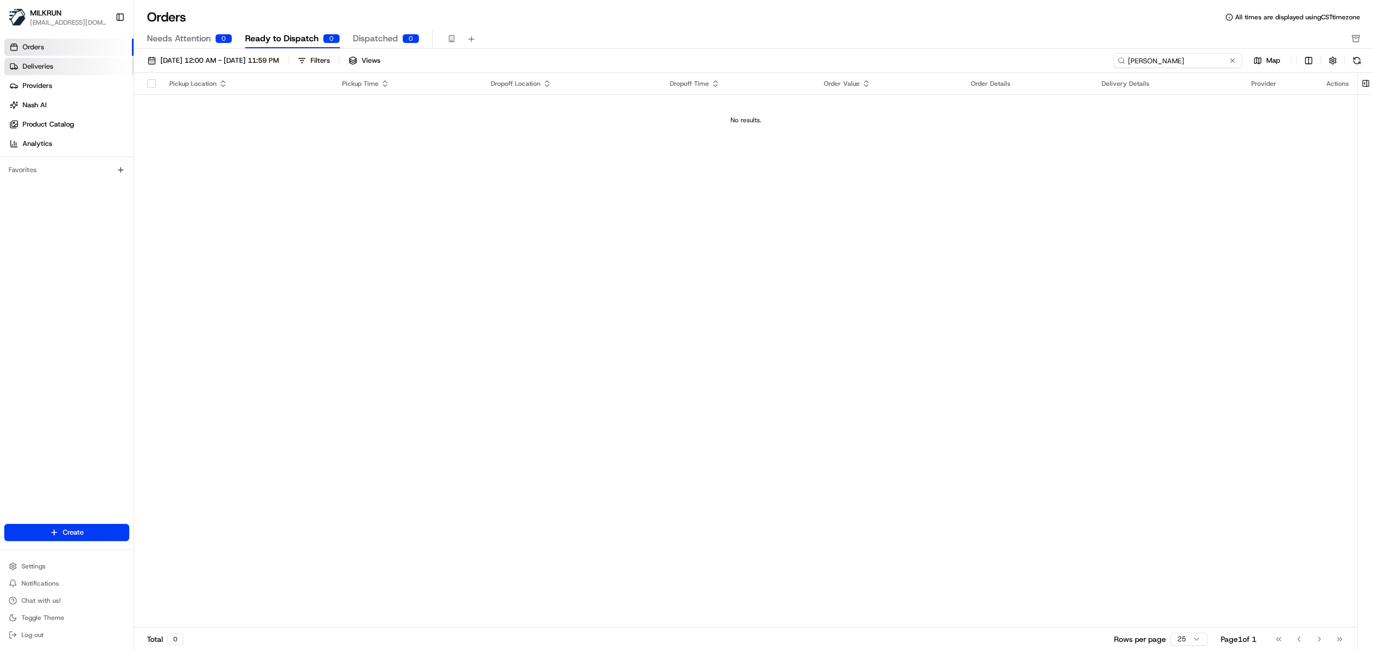
type input "Stuart Macdonald"
click at [46, 67] on span "Deliveries" at bounding box center [38, 67] width 31 height 10
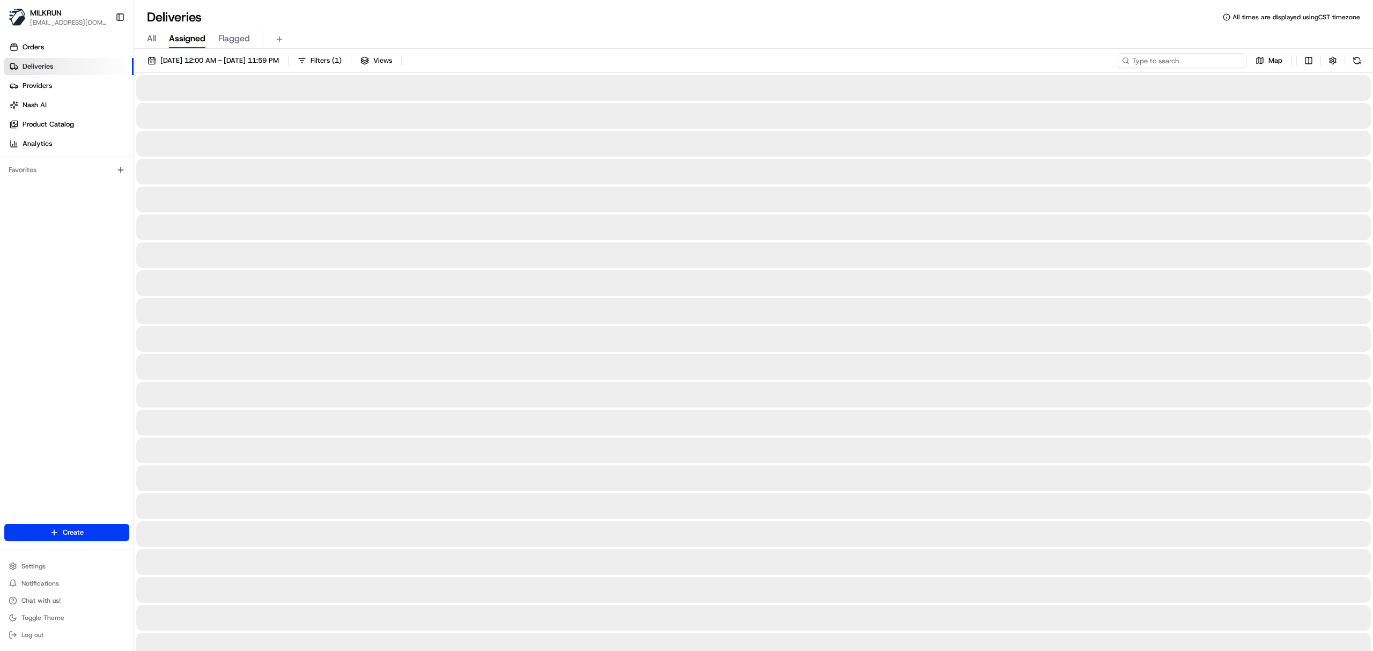
click at [1191, 63] on input at bounding box center [1182, 60] width 129 height 15
paste input "Stuart Macdonald"
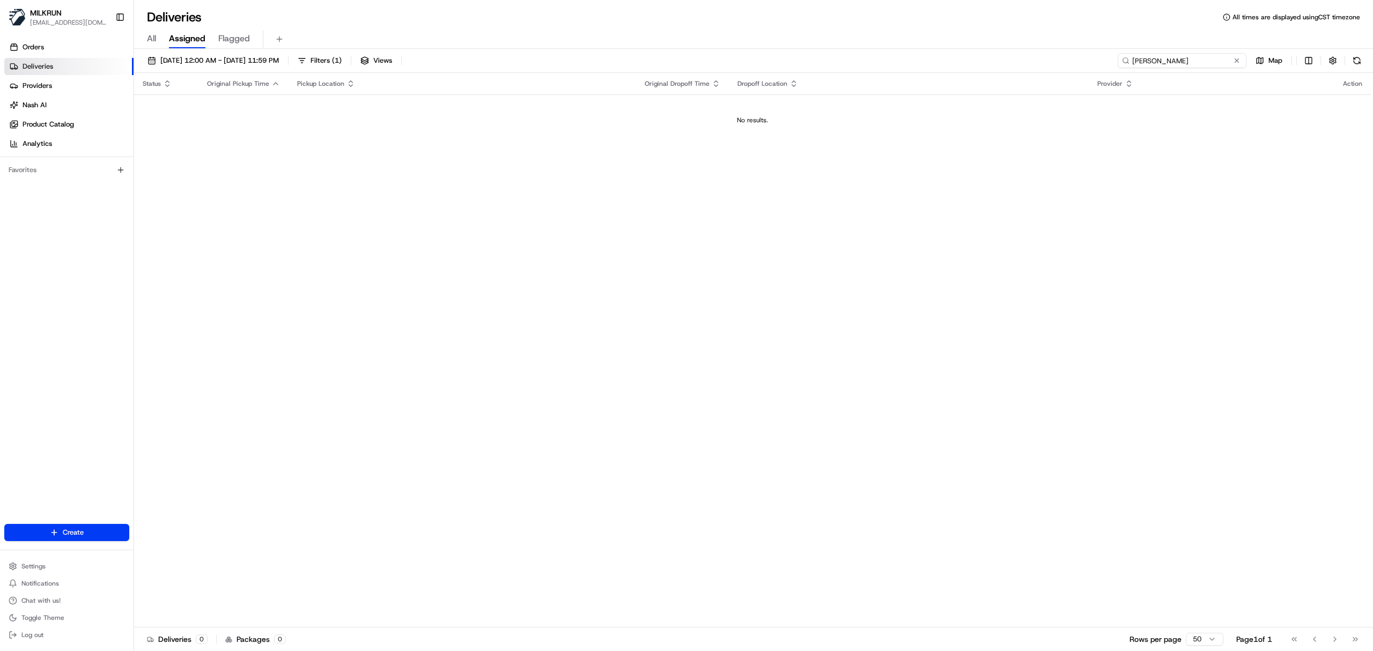
type input "Stuart Macdonald"
click at [154, 44] on span "All" at bounding box center [151, 38] width 9 height 13
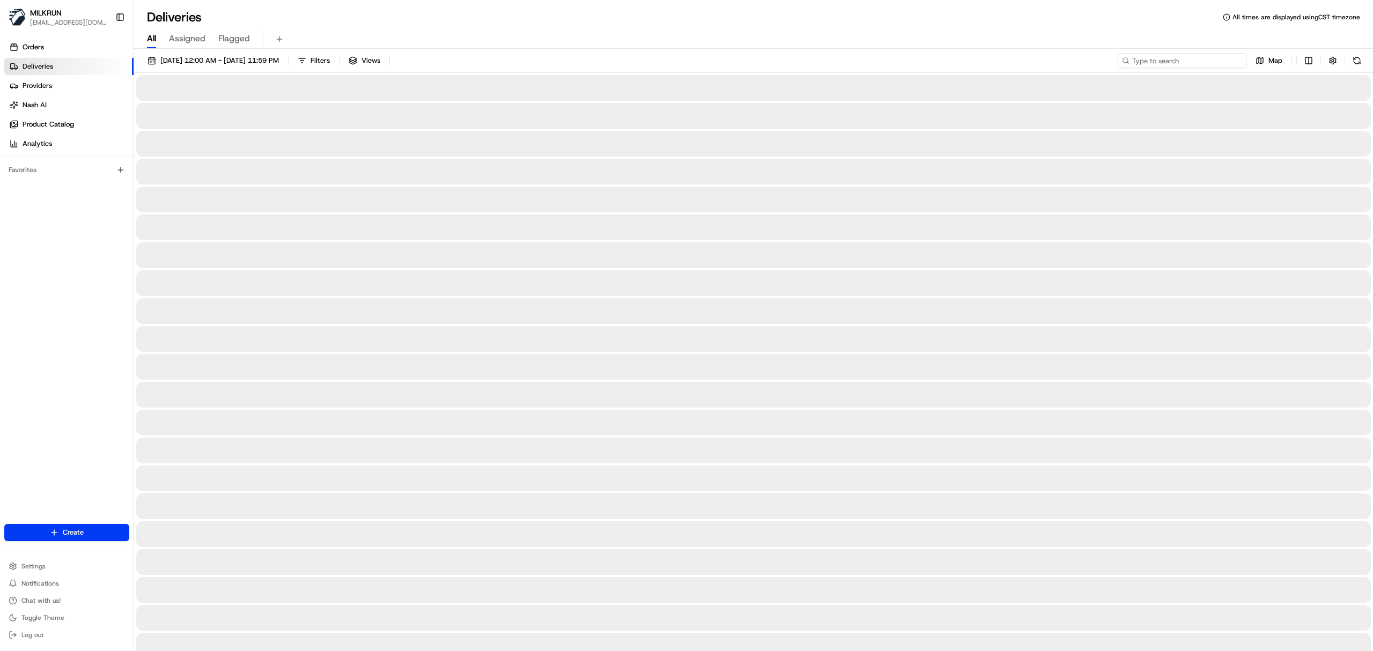
click at [1179, 65] on input at bounding box center [1182, 60] width 129 height 15
paste input "Stuart Macdonald"
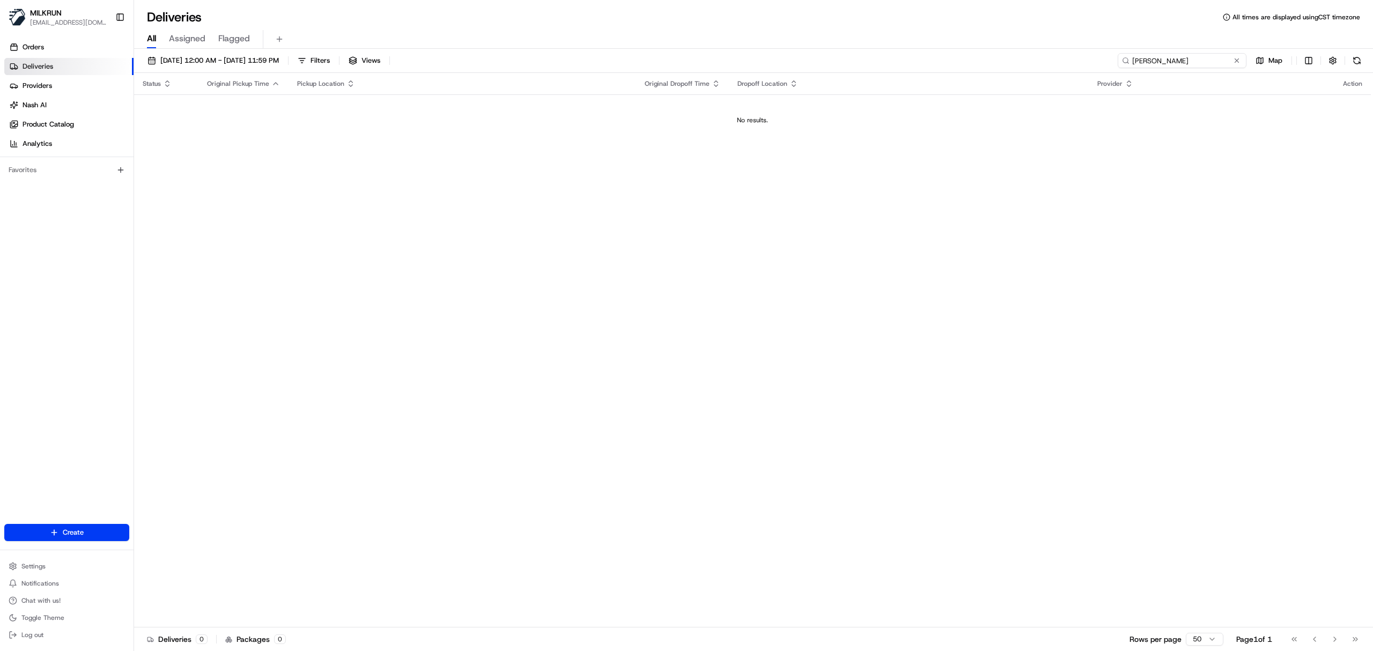
type input "Stuart Macdonald"
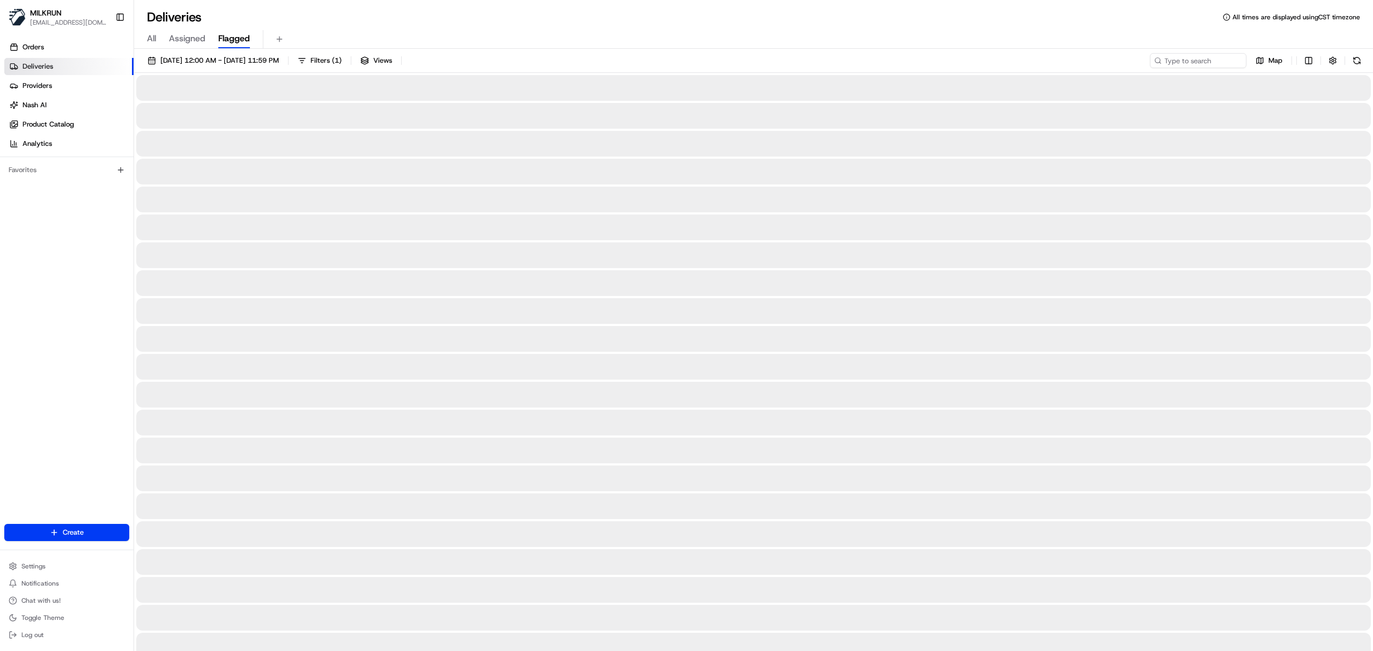
click at [238, 35] on span "Flagged" at bounding box center [234, 38] width 32 height 13
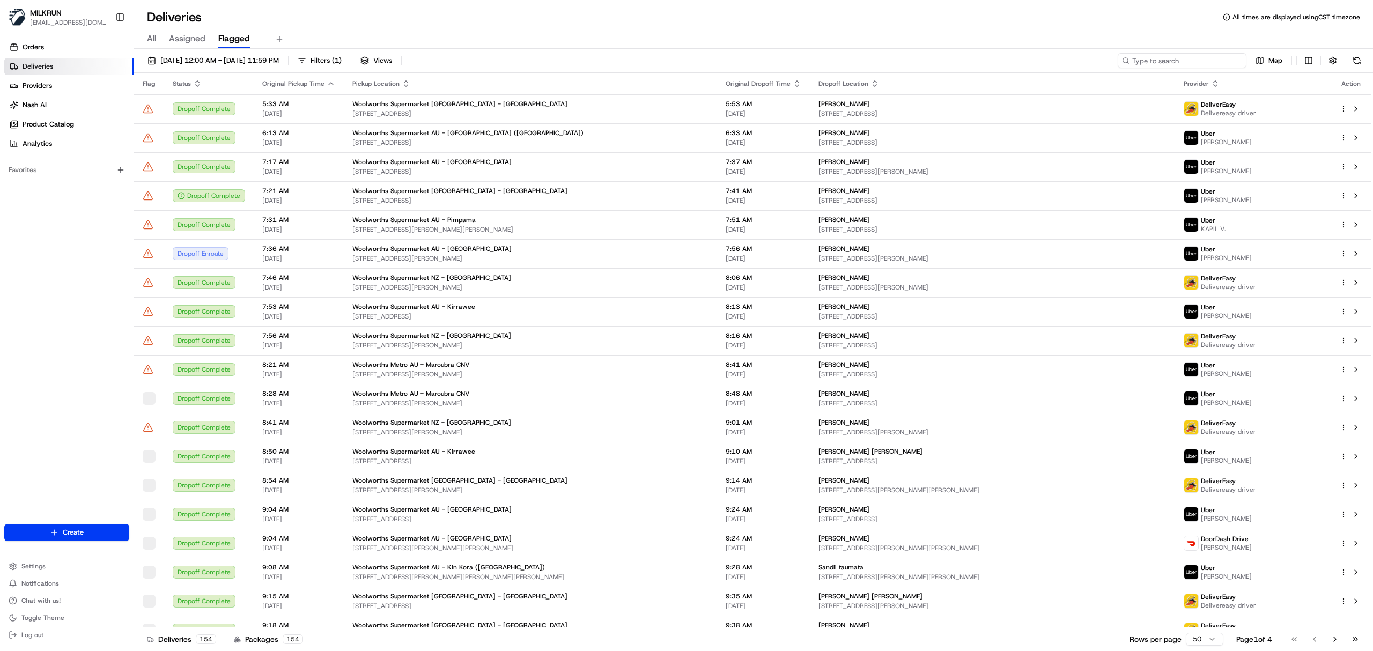
click at [1176, 63] on input at bounding box center [1182, 60] width 129 height 15
paste input "Stuart Macdonald"
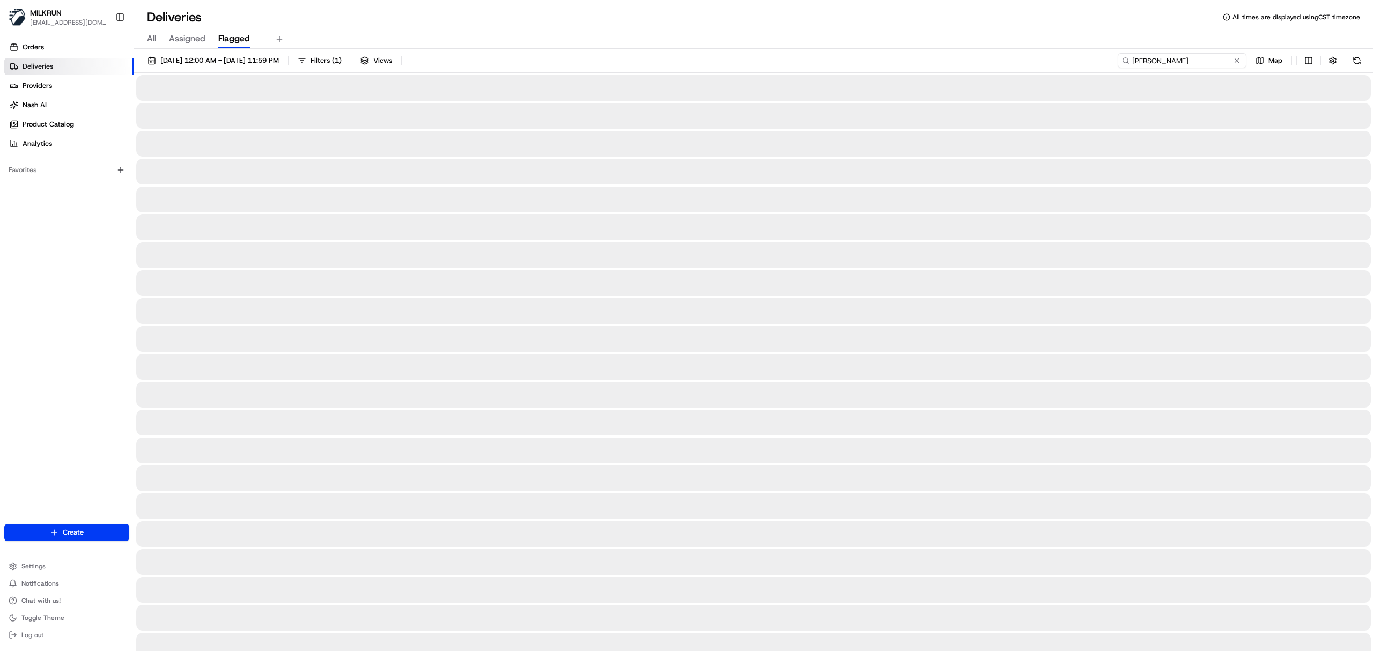
type input "Stuart Macdonald"
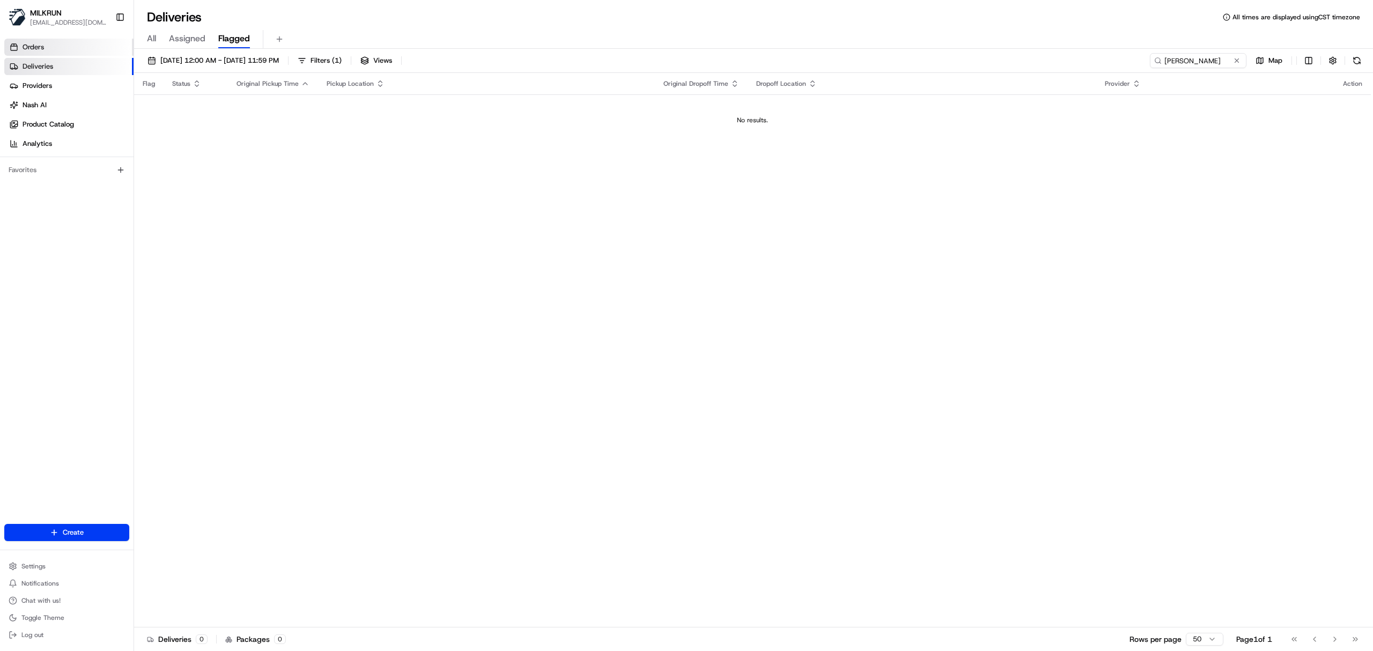
click at [49, 52] on link "Orders" at bounding box center [68, 47] width 129 height 17
click at [270, 43] on span "Ready to Dispatch" at bounding box center [281, 38] width 73 height 13
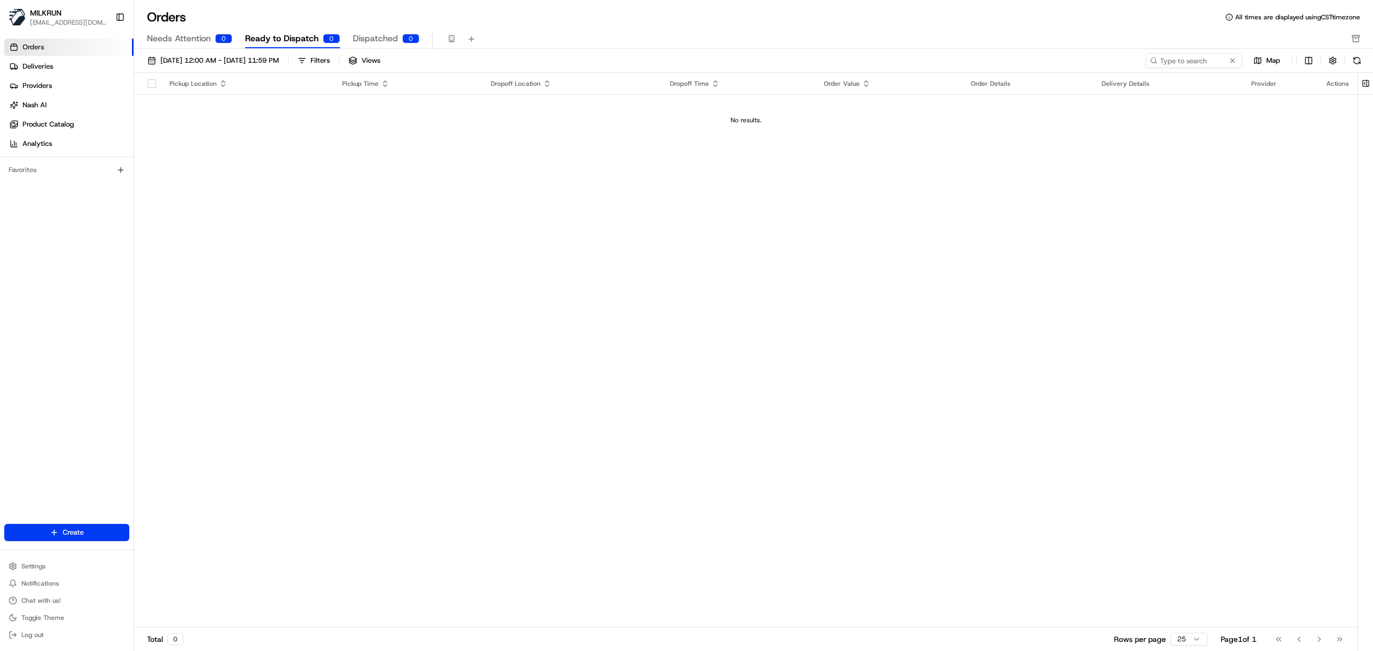
click at [189, 31] on button "Needs Attention 0" at bounding box center [189, 39] width 85 height 18
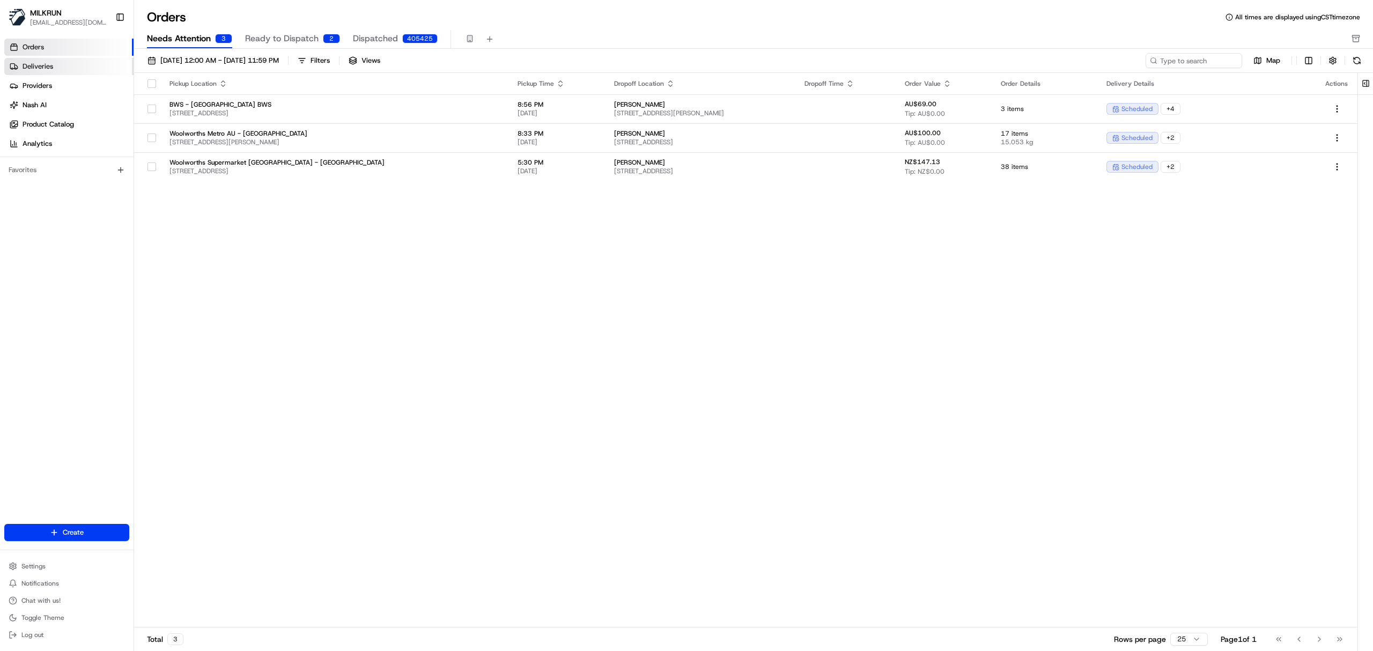
click at [42, 63] on span "Deliveries" at bounding box center [38, 67] width 31 height 10
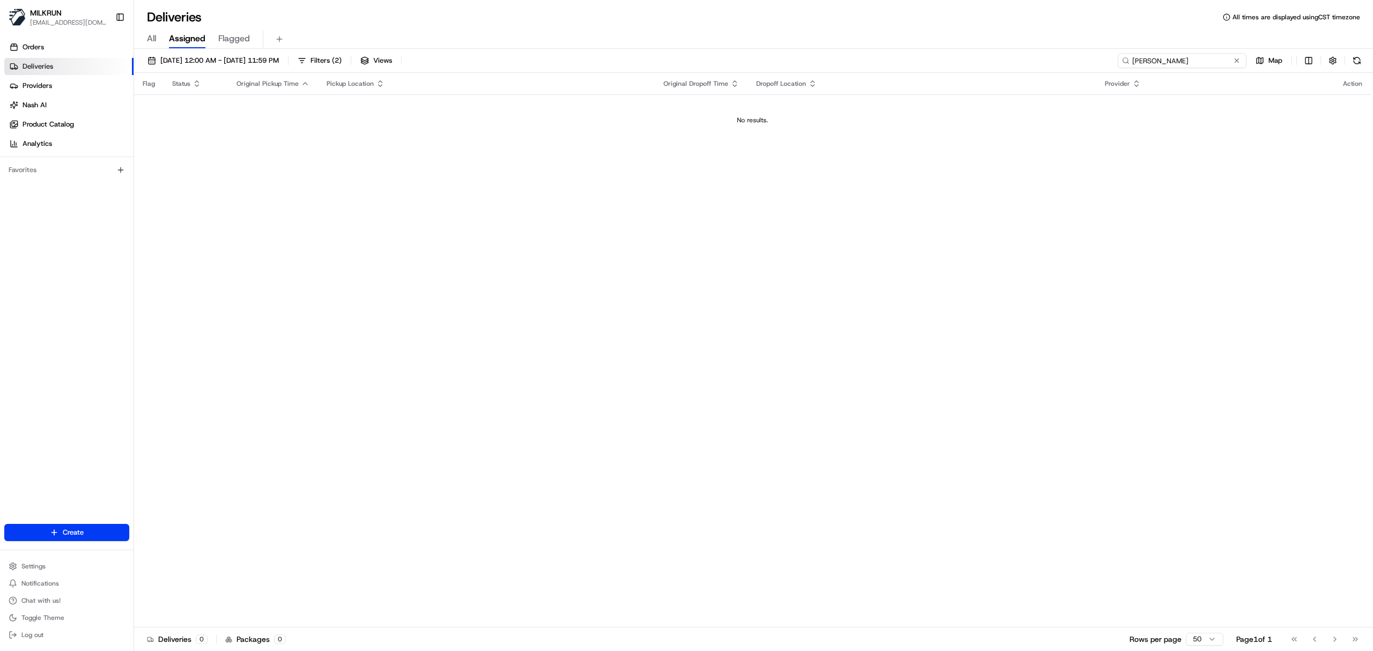
click at [1197, 63] on input "Stuart Macdonald" at bounding box center [1182, 60] width 129 height 15
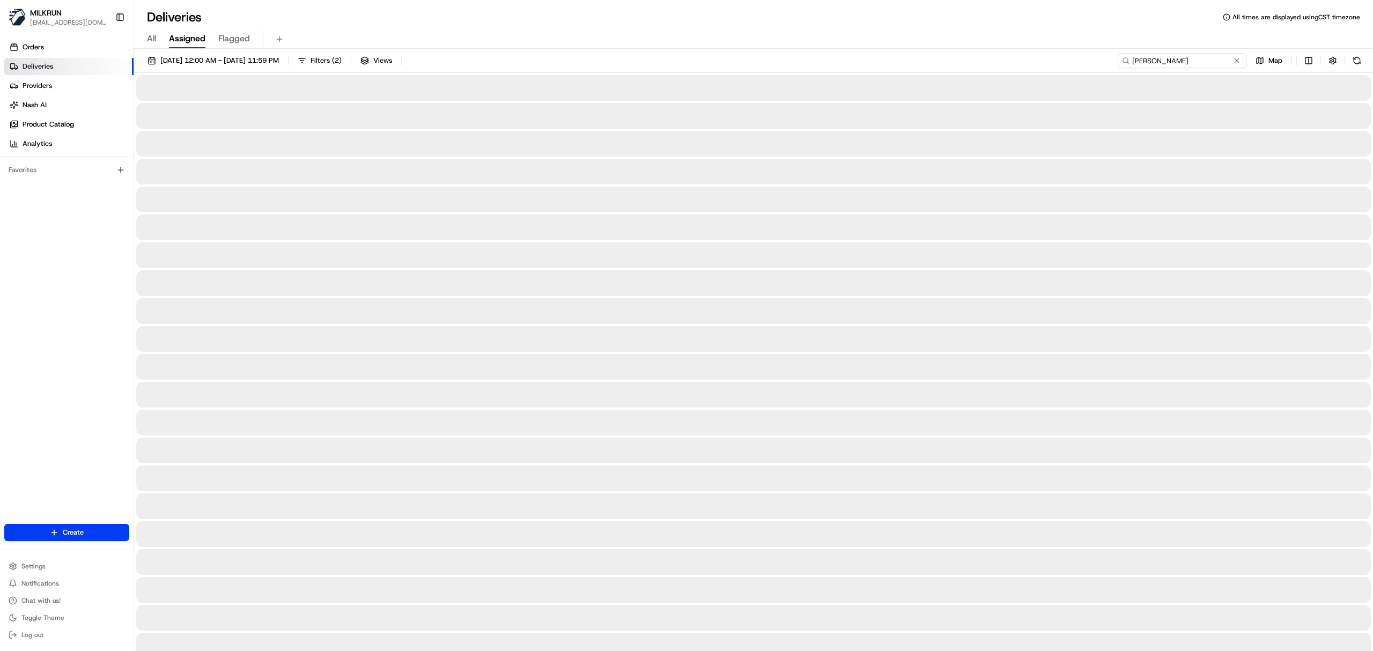
drag, startPoint x: 1196, startPoint y: 61, endPoint x: 1022, endPoint y: 43, distance: 174.7
click at [1025, 44] on div "Deliveries All times are displayed using CST timezone All Assigned Flagged 24/0…" at bounding box center [753, 325] width 1239 height 651
type input "Stuart"
click at [153, 36] on span "All" at bounding box center [151, 38] width 9 height 13
click at [1182, 58] on input at bounding box center [1182, 60] width 129 height 15
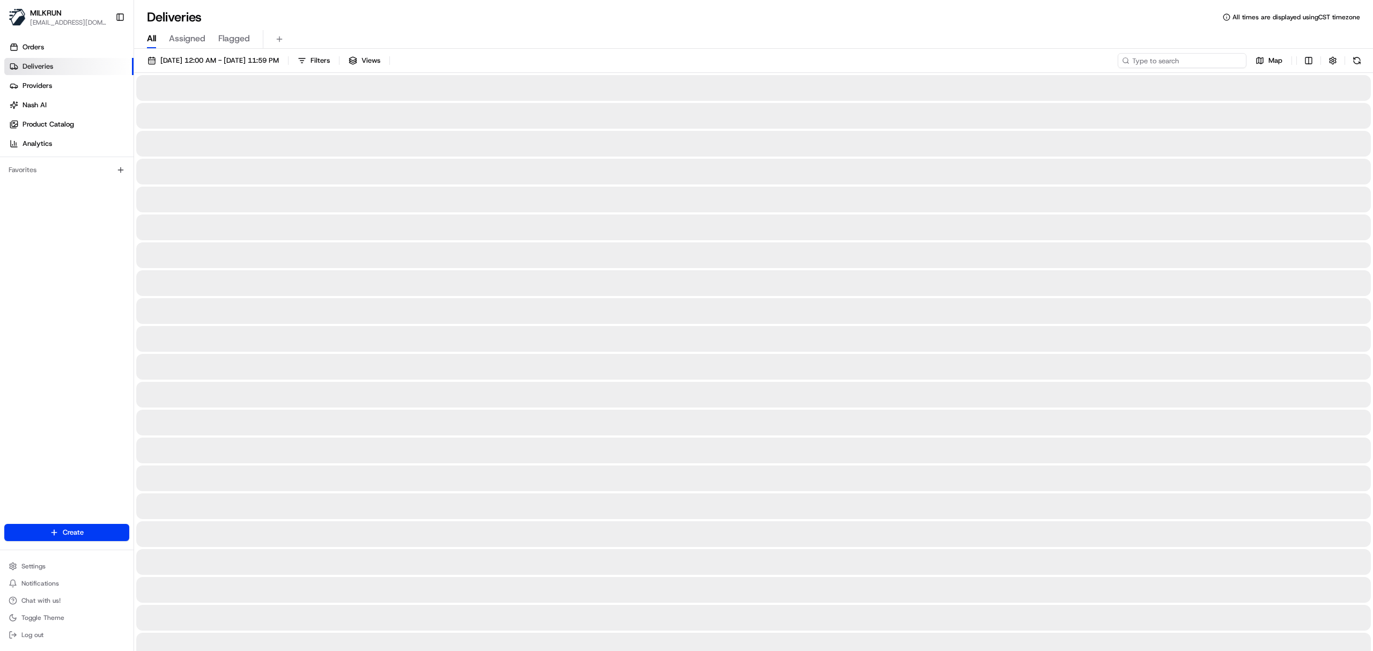
paste input "Stuart"
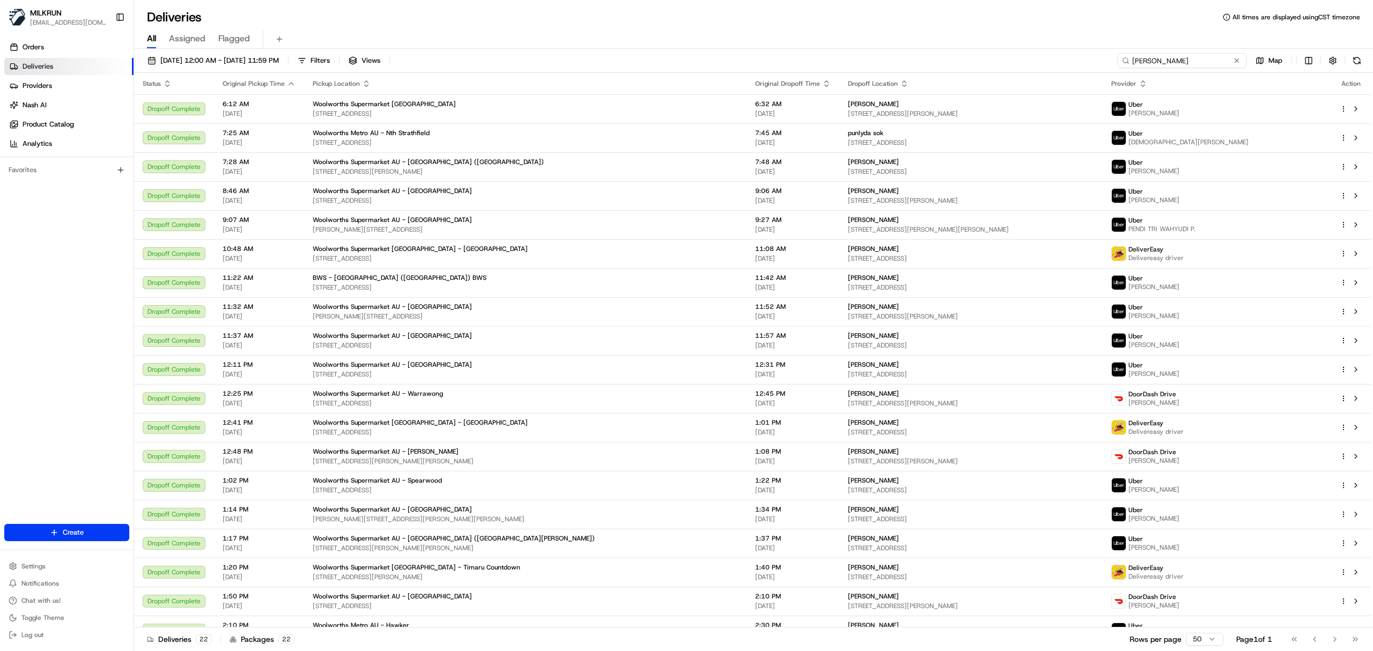
click at [1193, 61] on input "Stuart" at bounding box center [1182, 60] width 129 height 15
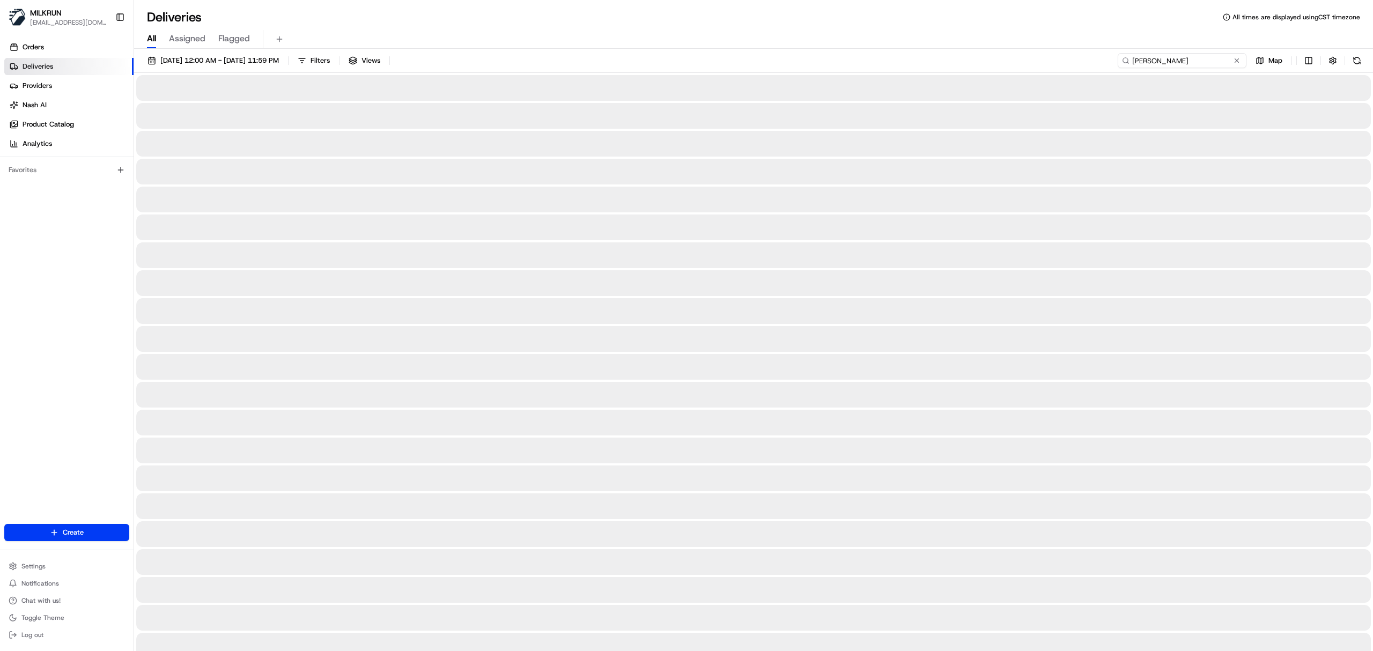
type input "Stuart macdonald"
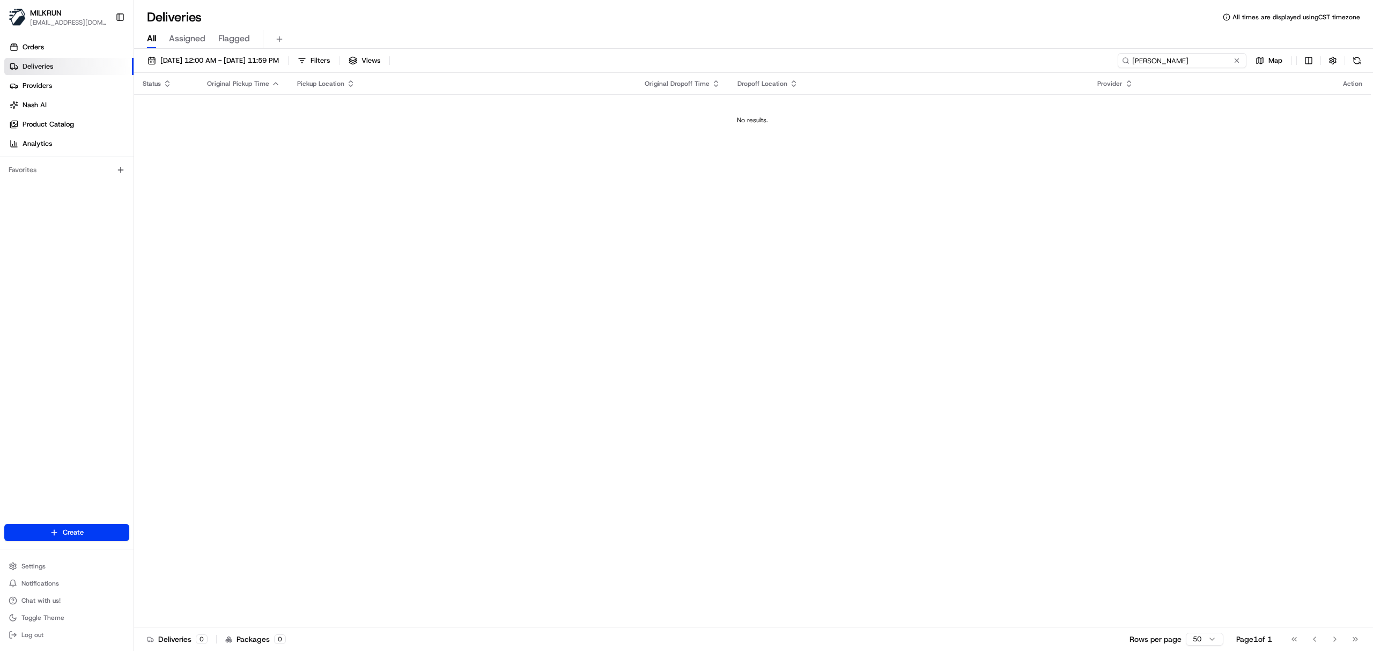
drag, startPoint x: 1213, startPoint y: 61, endPoint x: 586, endPoint y: 0, distance: 629.9
click at [841, 18] on div "Deliveries All times are displayed using CST timezone All Assigned Flagged 24/0…" at bounding box center [753, 325] width 1239 height 651
click at [70, 50] on link "Orders" at bounding box center [68, 47] width 129 height 17
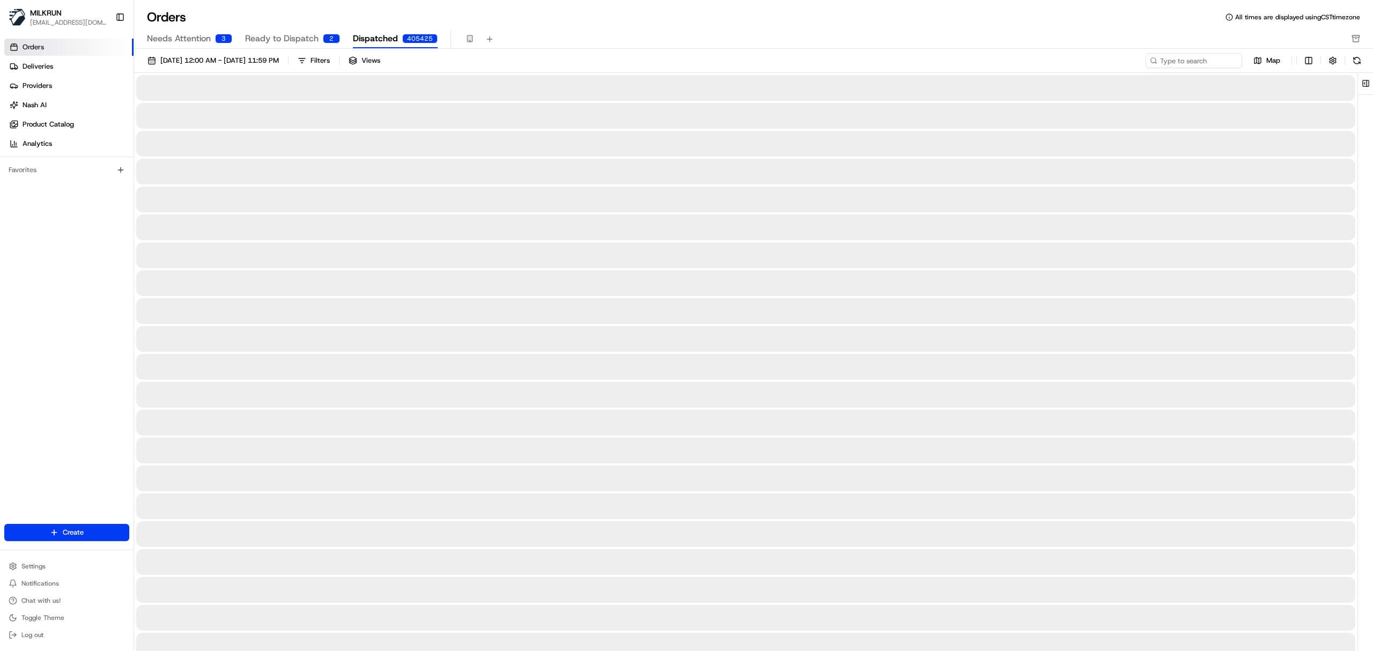
click at [382, 38] on span "Dispatched" at bounding box center [375, 38] width 45 height 13
click at [1192, 59] on input at bounding box center [1177, 60] width 129 height 15
paste input "Stuart macdonald"
type input "Stuart macdonald"
click at [183, 41] on span "Needs Attention" at bounding box center [179, 38] width 64 height 13
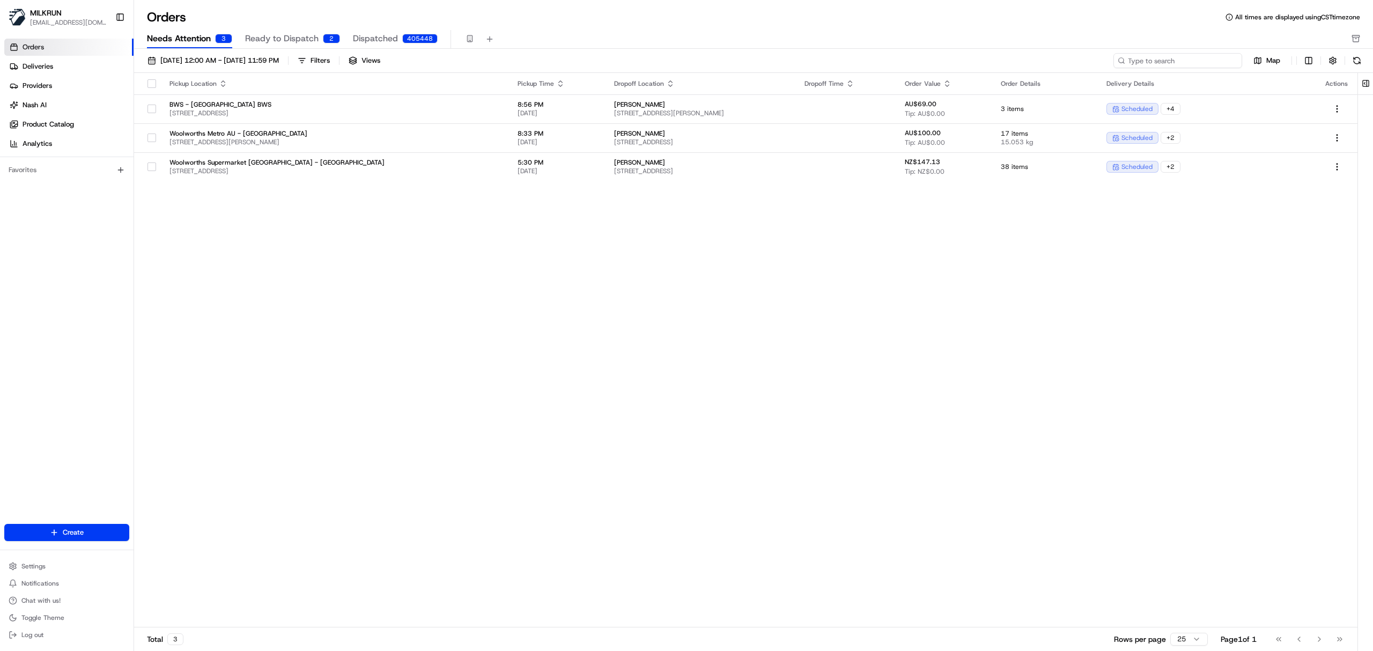
click at [1192, 65] on input at bounding box center [1177, 60] width 129 height 15
paste input "Stuart macdonald"
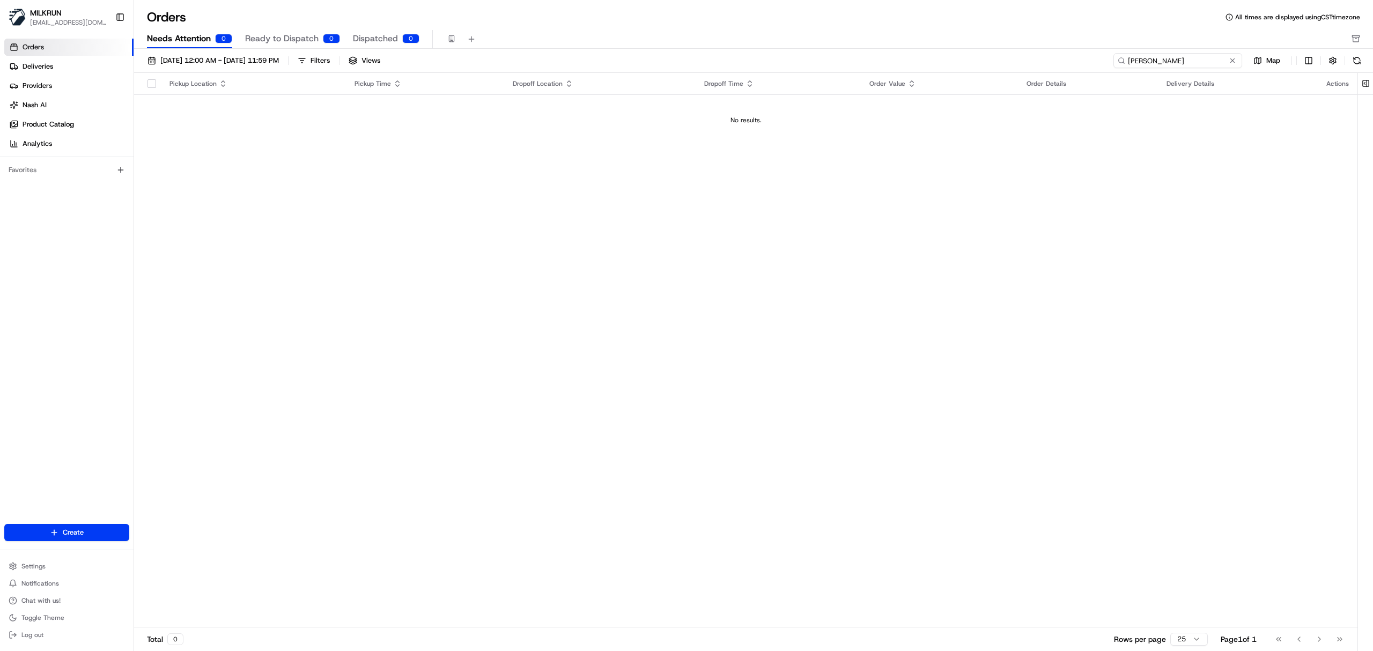
type input "Stuart macdonald"
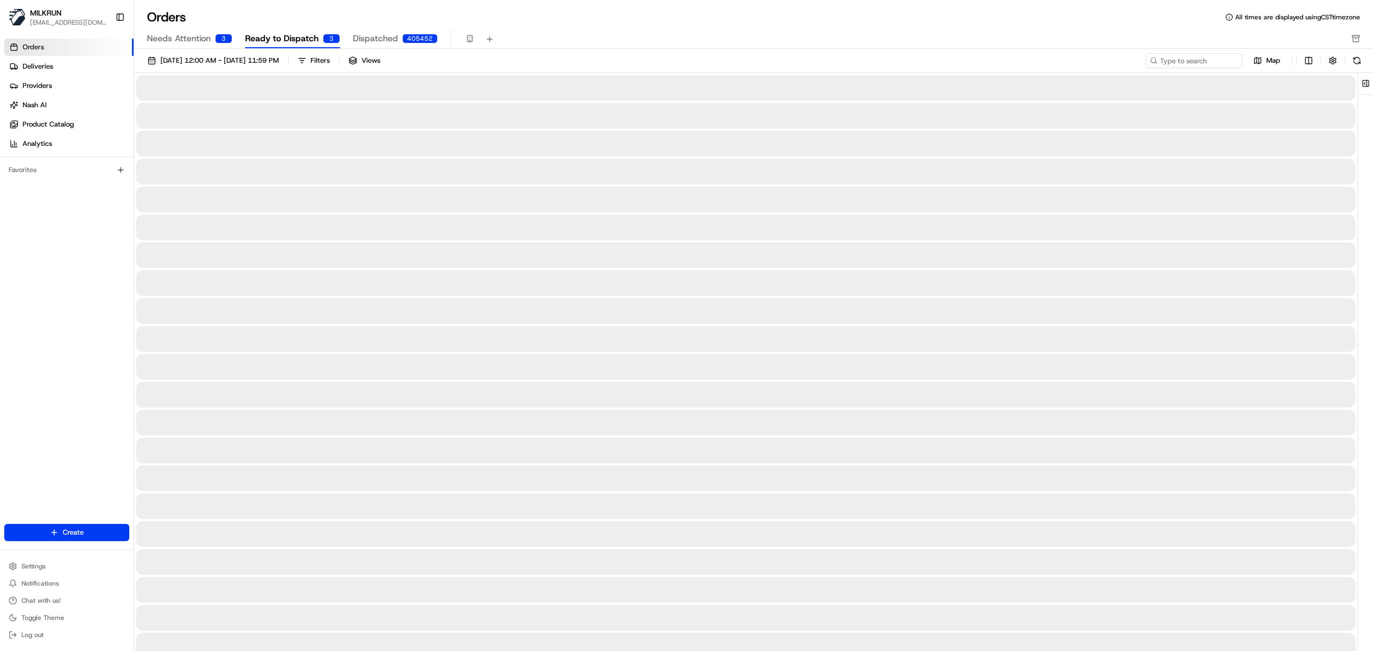
click at [294, 35] on span "Ready to Dispatch" at bounding box center [281, 38] width 73 height 13
click at [1192, 63] on input at bounding box center [1177, 60] width 129 height 15
paste input "Stuart macdonald"
type input "Stuart macdonald"
click at [61, 63] on link "Deliveries" at bounding box center [68, 66] width 129 height 17
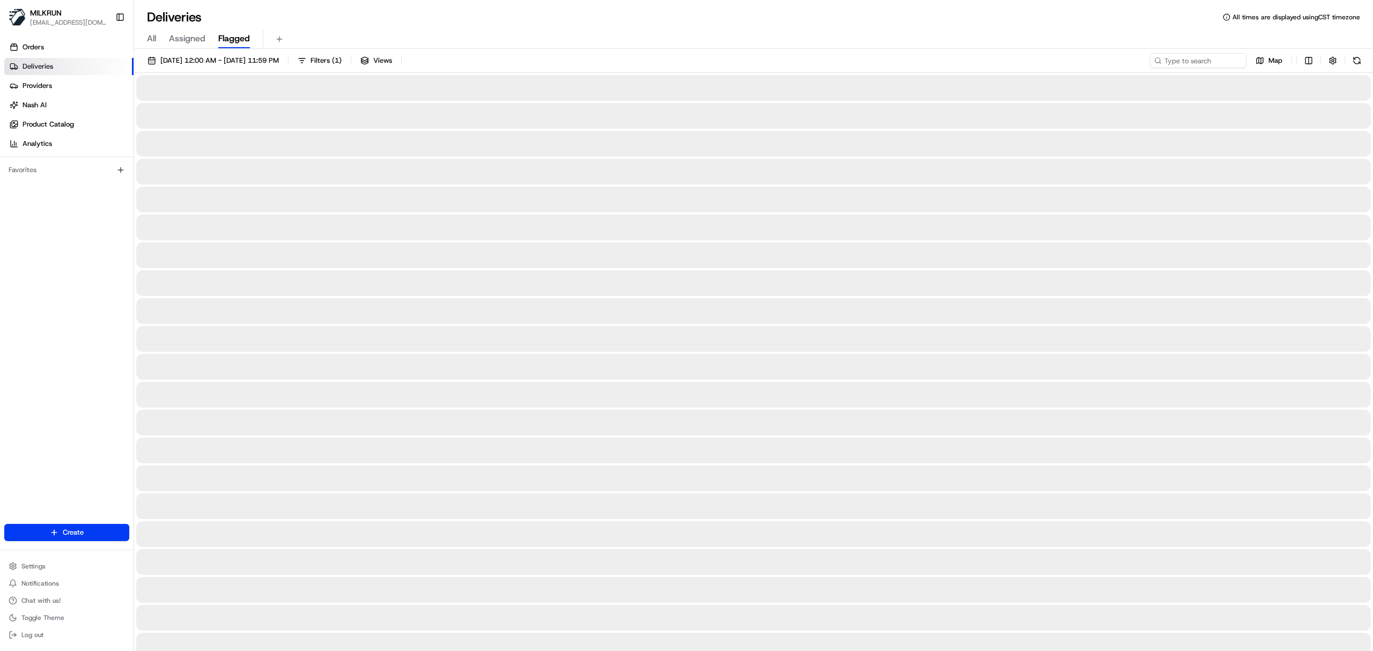
click at [224, 43] on span "Flagged" at bounding box center [234, 38] width 32 height 13
click at [1193, 61] on input at bounding box center [1182, 60] width 129 height 15
paste input "Stuart macdonald"
type input "Stuart macdonald"
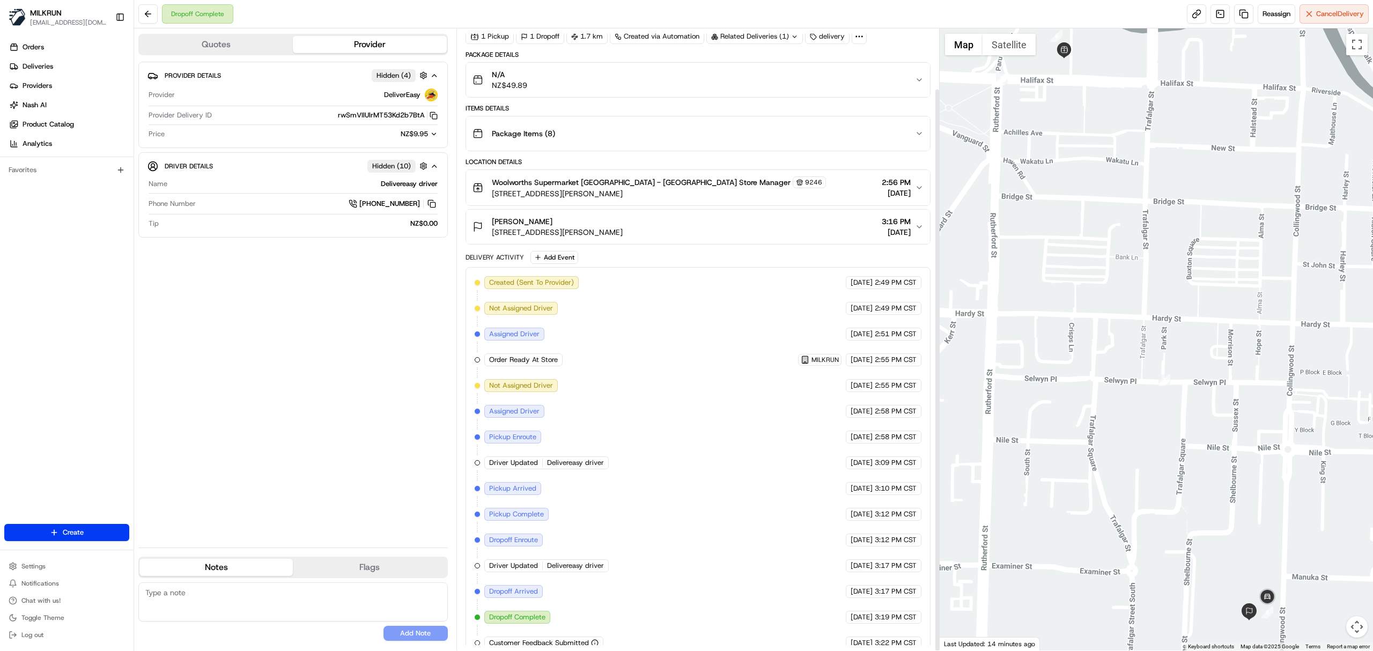
scroll to position [66, 0]
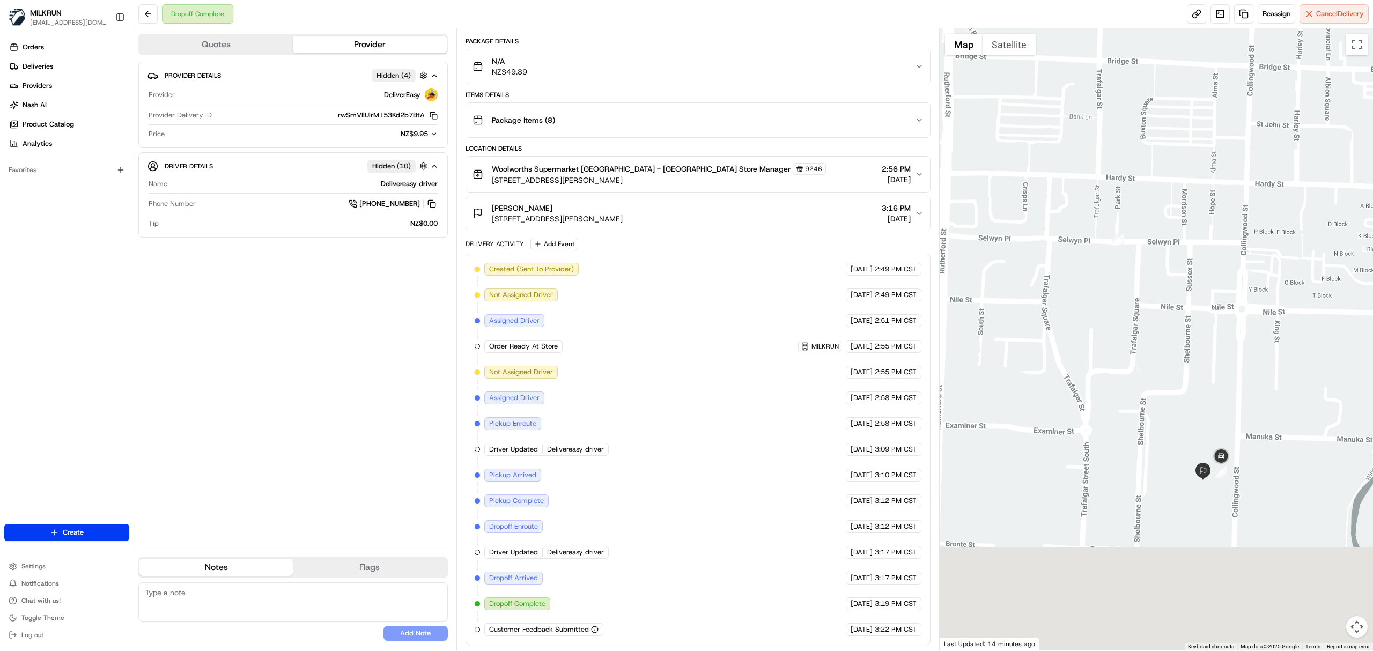
drag, startPoint x: 1193, startPoint y: 422, endPoint x: 1178, endPoint y: 385, distance: 39.4
click at [1178, 385] on div at bounding box center [1157, 339] width 434 height 622
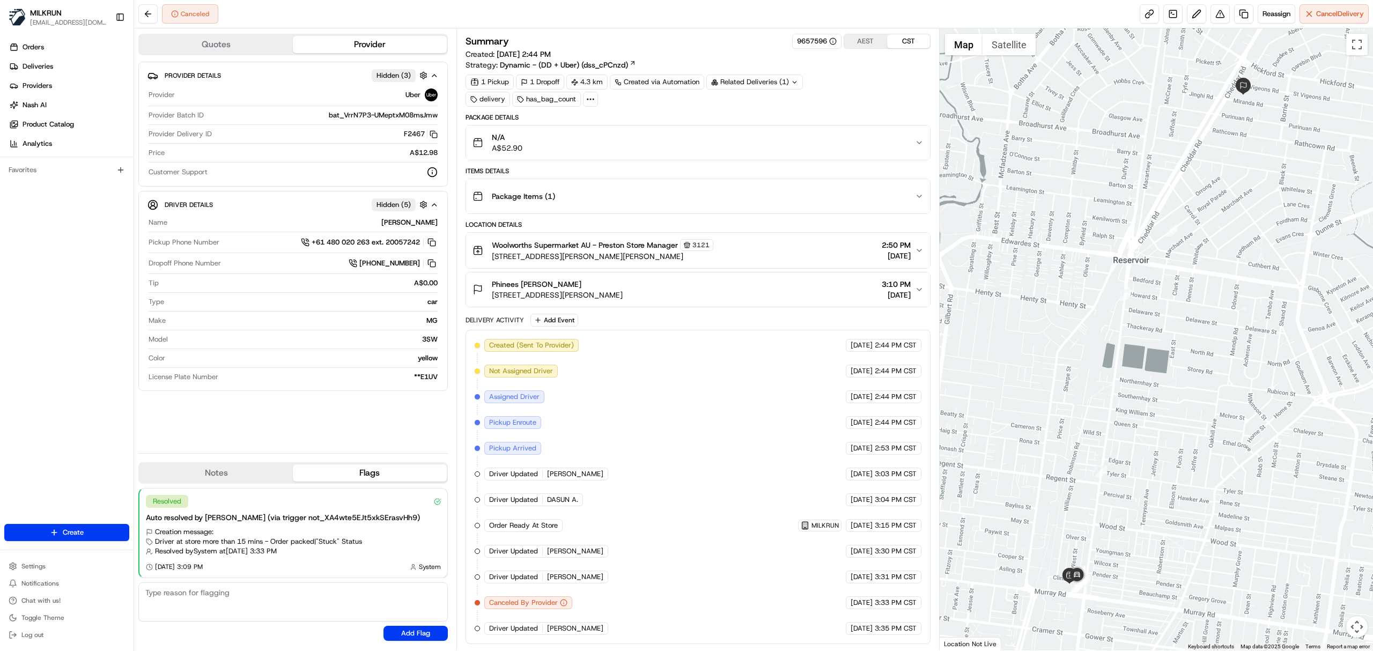
scroll to position [5, 0]
drag, startPoint x: 601, startPoint y: 243, endPoint x: 623, endPoint y: 243, distance: 22.0
click at [623, 243] on span "Woolworths Supermarket AU - Preston Store Manager" at bounding box center [585, 245] width 186 height 11
copy span "[PERSON_NAME]"
click at [611, 241] on span "Woolworths Supermarket AU - Preston Store Manager" at bounding box center [585, 245] width 186 height 11
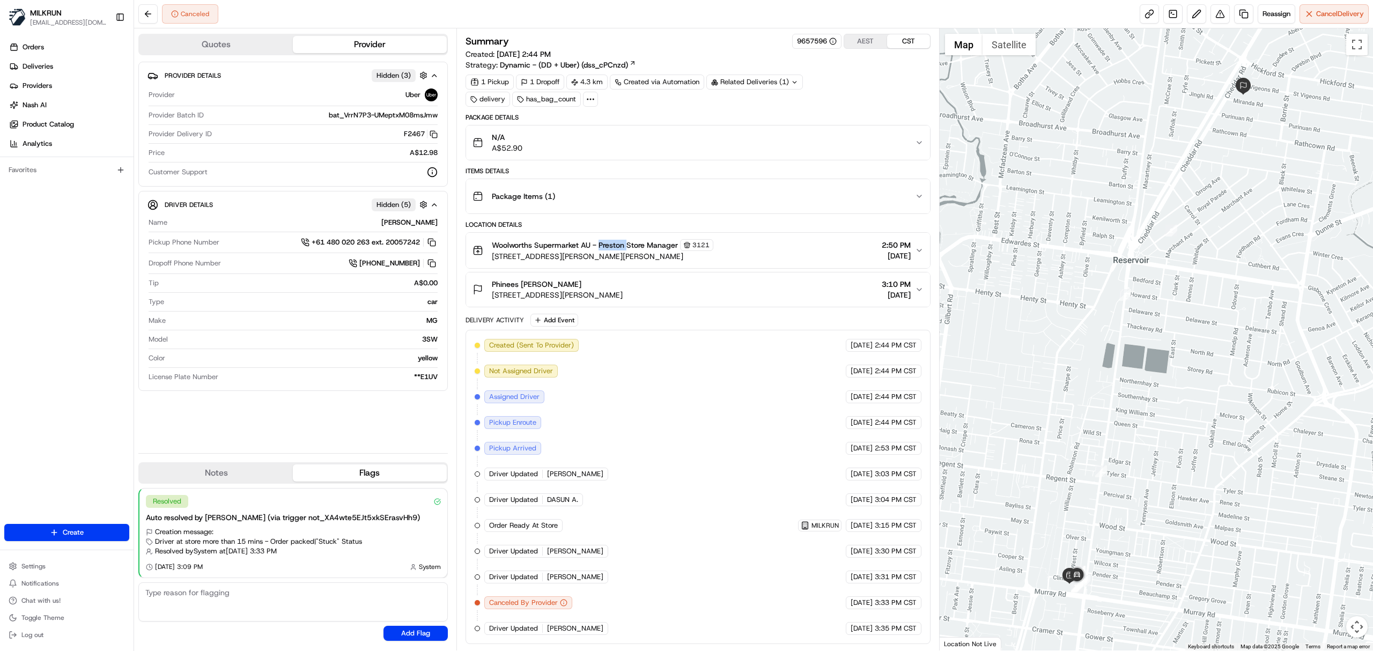
click at [611, 241] on span "Woolworths Supermarket AU - Preston Store Manager" at bounding box center [585, 245] width 186 height 11
click at [1243, 14] on link at bounding box center [1243, 13] width 19 height 19
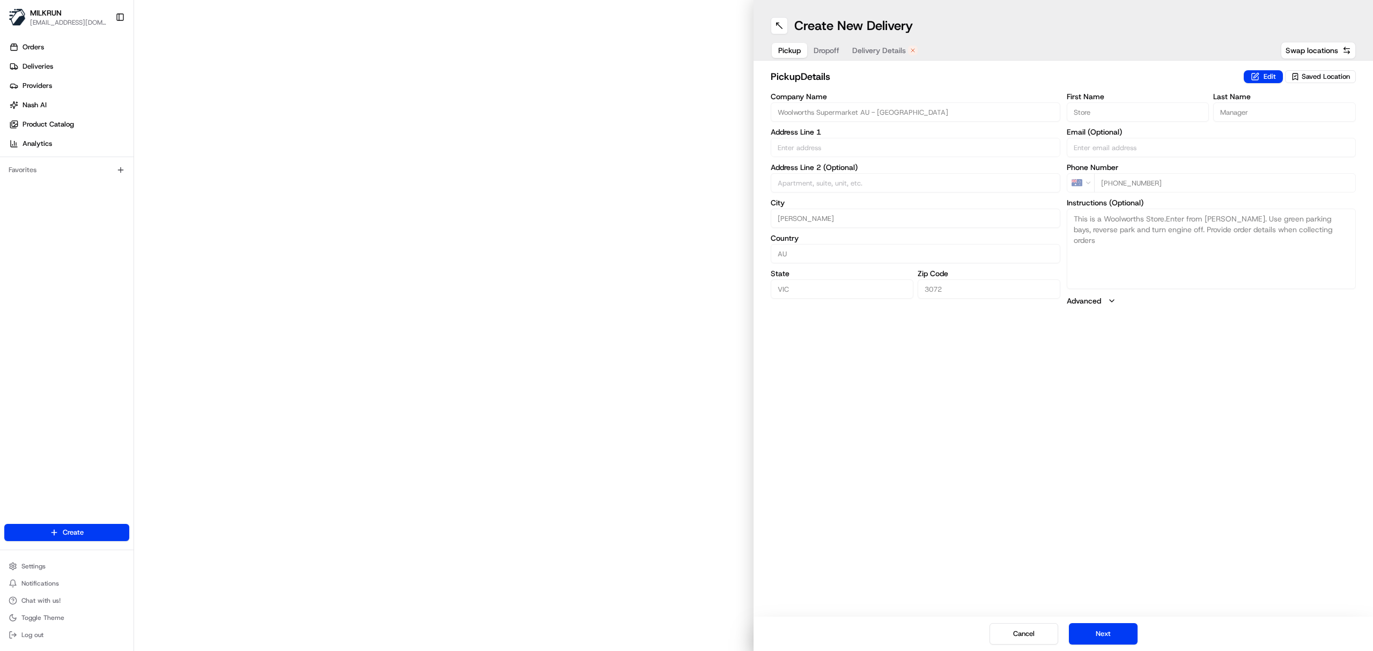
type input "[STREET_ADDRESS][PERSON_NAME]"
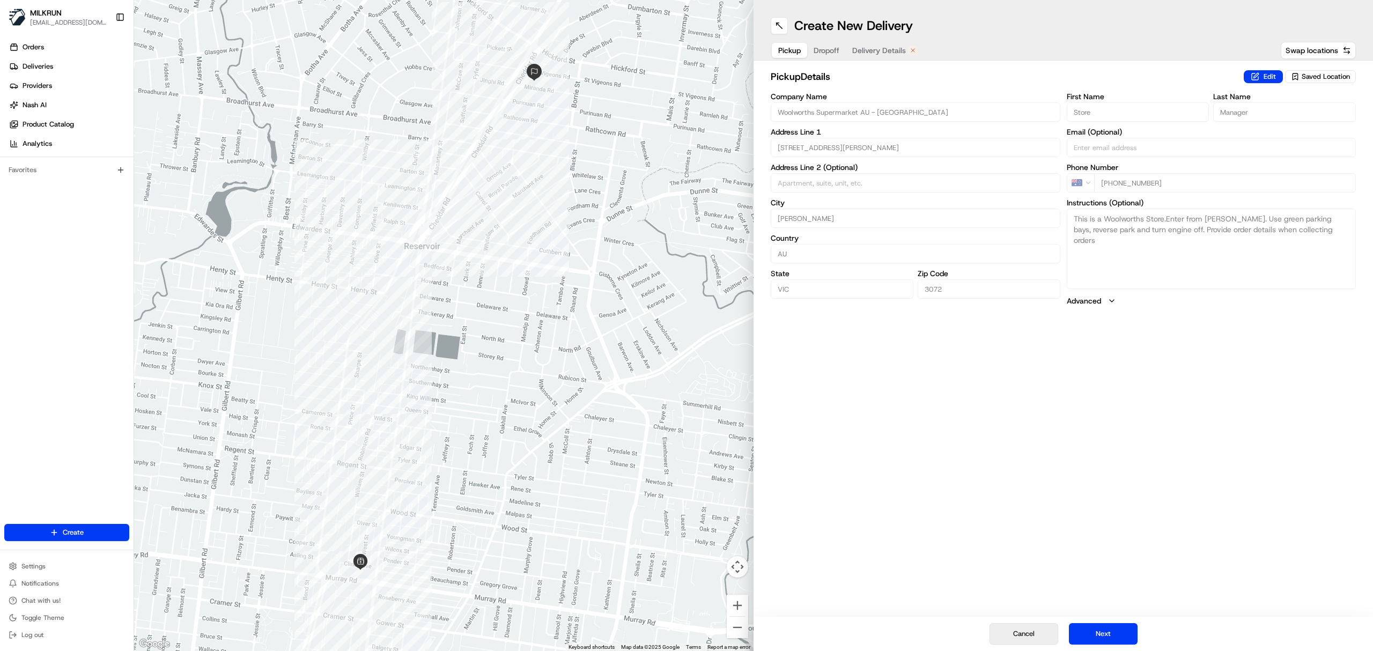
click at [1034, 629] on button "Cancel" at bounding box center [1023, 633] width 69 height 21
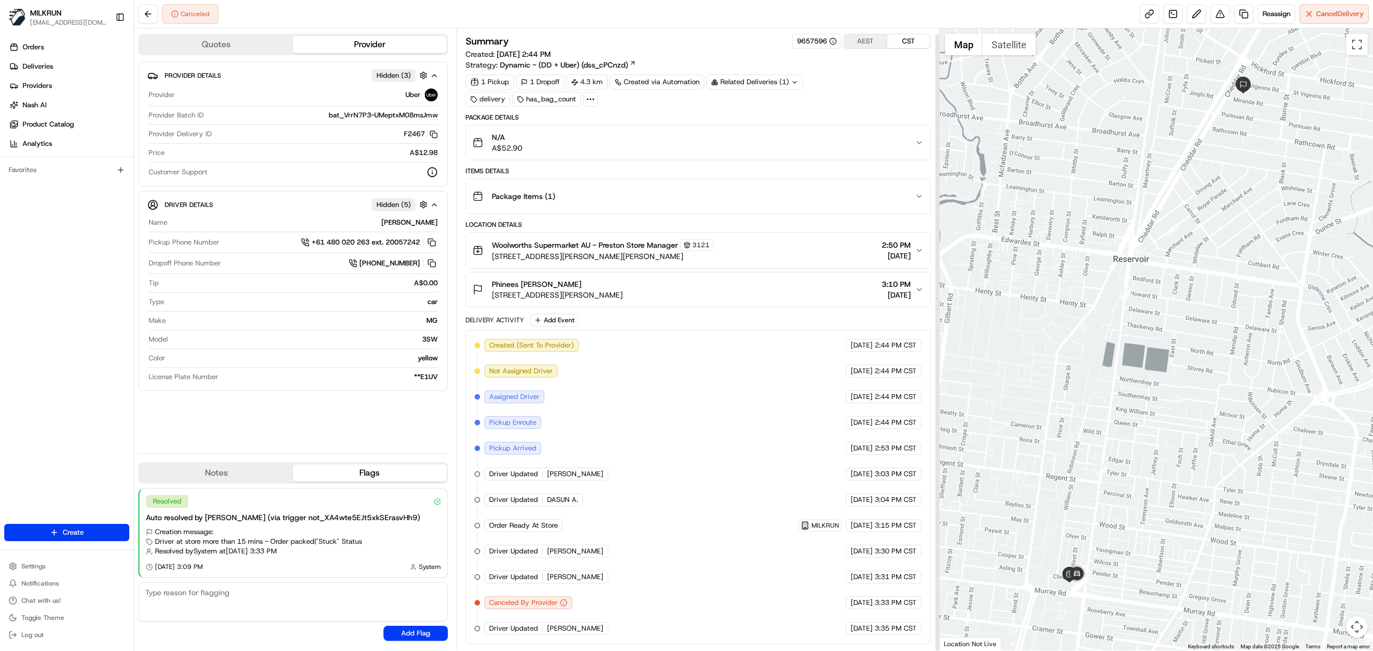
scroll to position [5, 0]
click at [366, 425] on div "Provider Details Hidden ( 3 ) Provider Uber Provider Batch ID bat_VrrN7P3-UMept…" at bounding box center [292, 253] width 309 height 383
